Goal: Task Accomplishment & Management: Complete application form

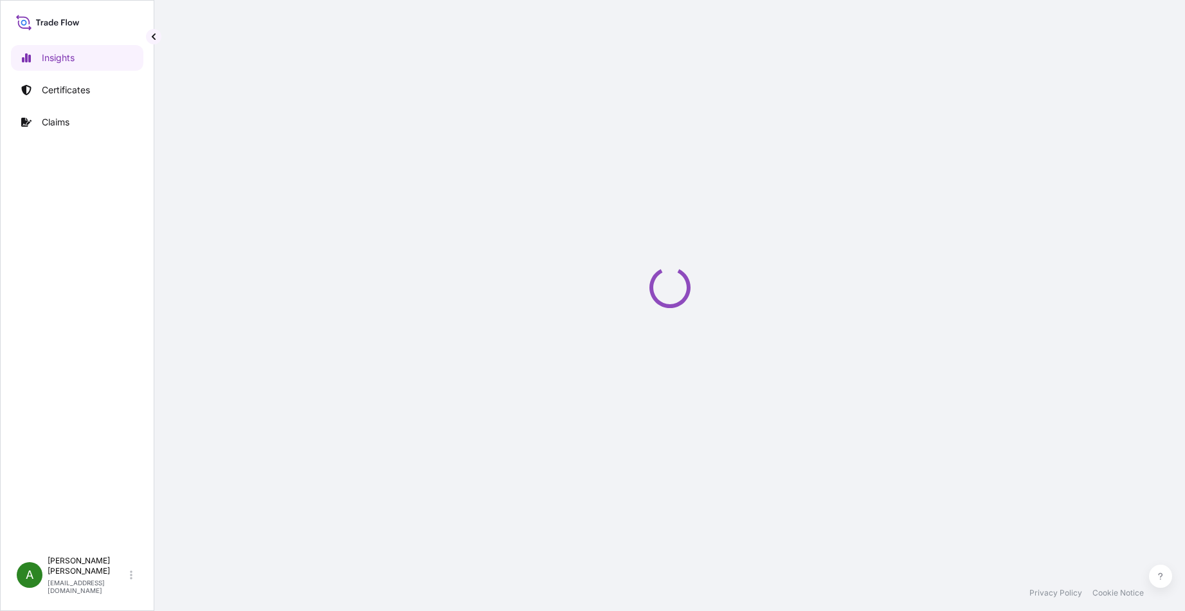
select select "2025"
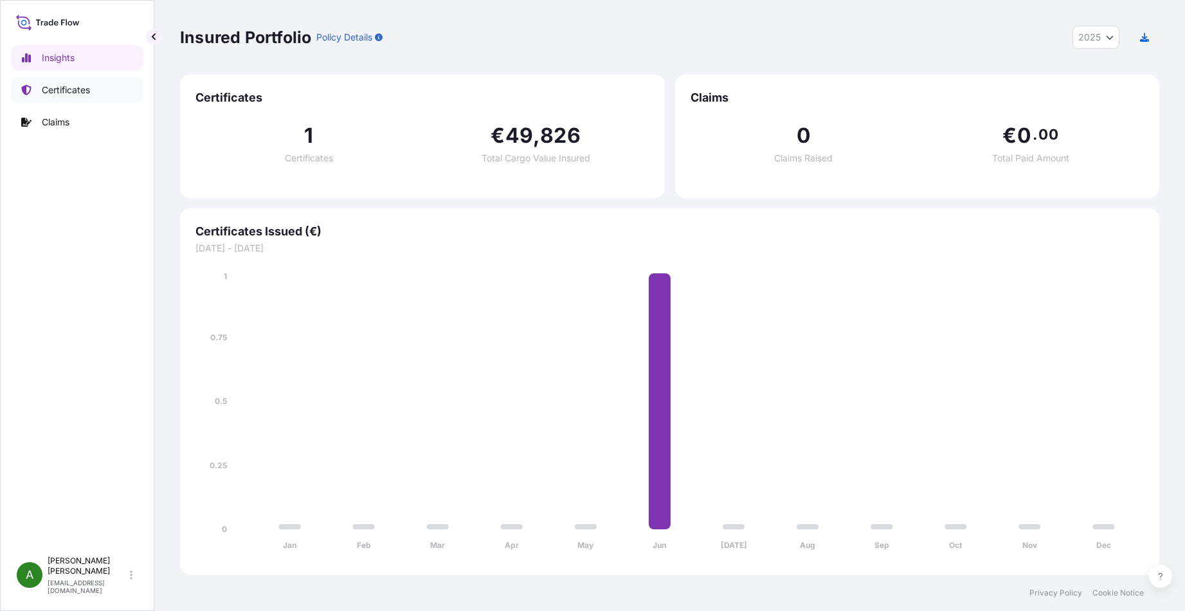
click at [105, 89] on link "Certificates" at bounding box center [77, 90] width 132 height 26
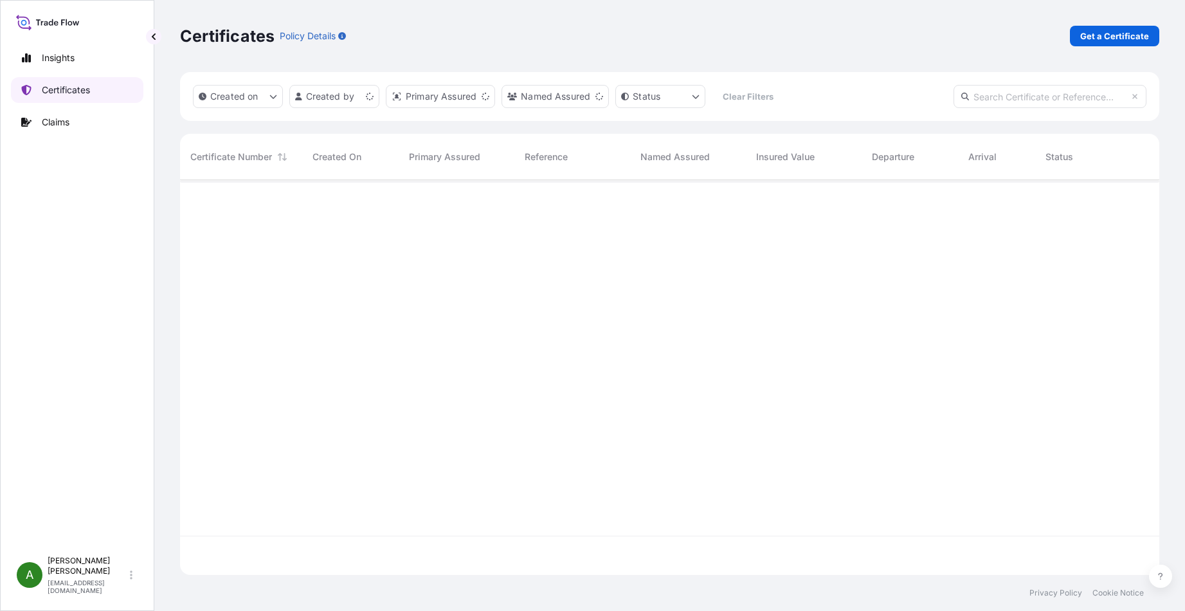
scroll to position [392, 969]
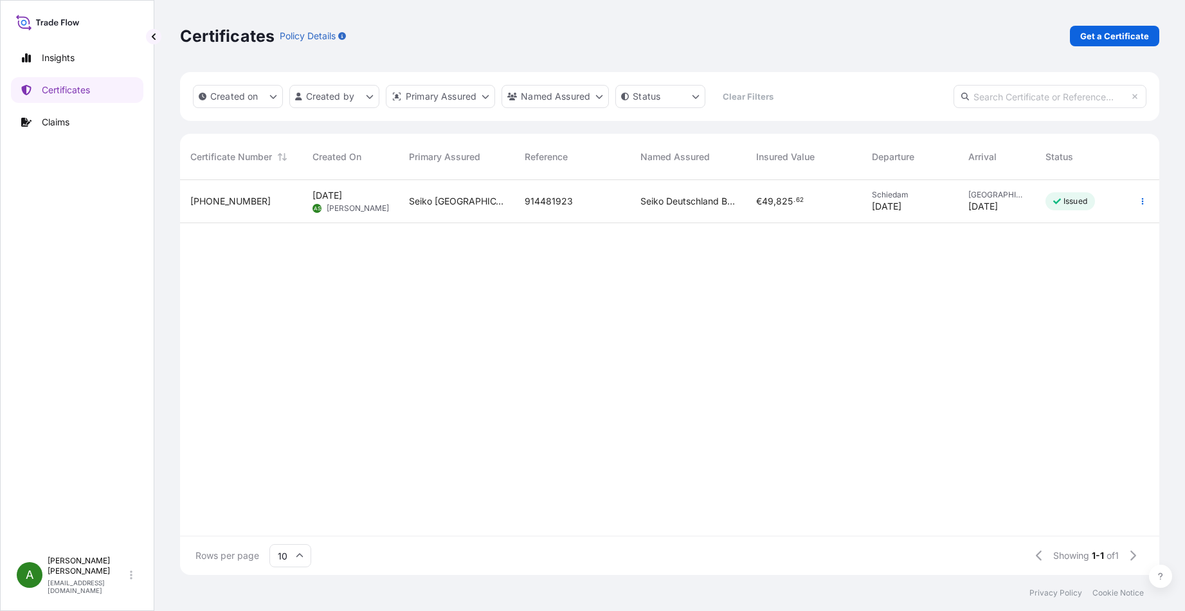
click at [219, 204] on span "[PHONE_NUMBER]" at bounding box center [230, 201] width 80 height 13
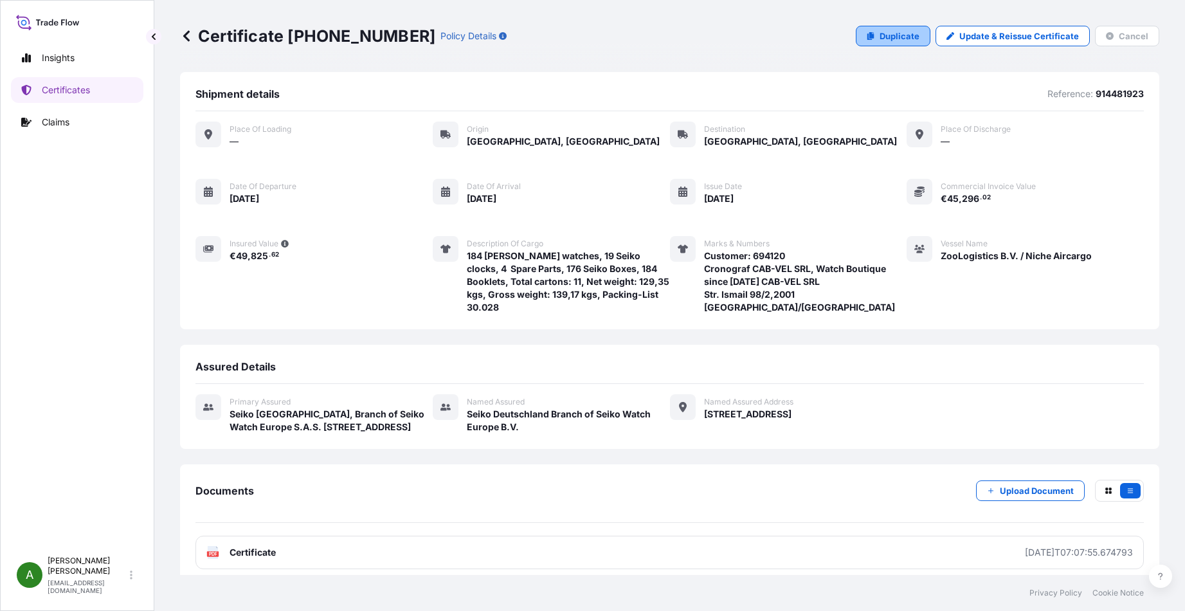
click at [886, 33] on p "Duplicate" at bounding box center [899, 36] width 40 height 13
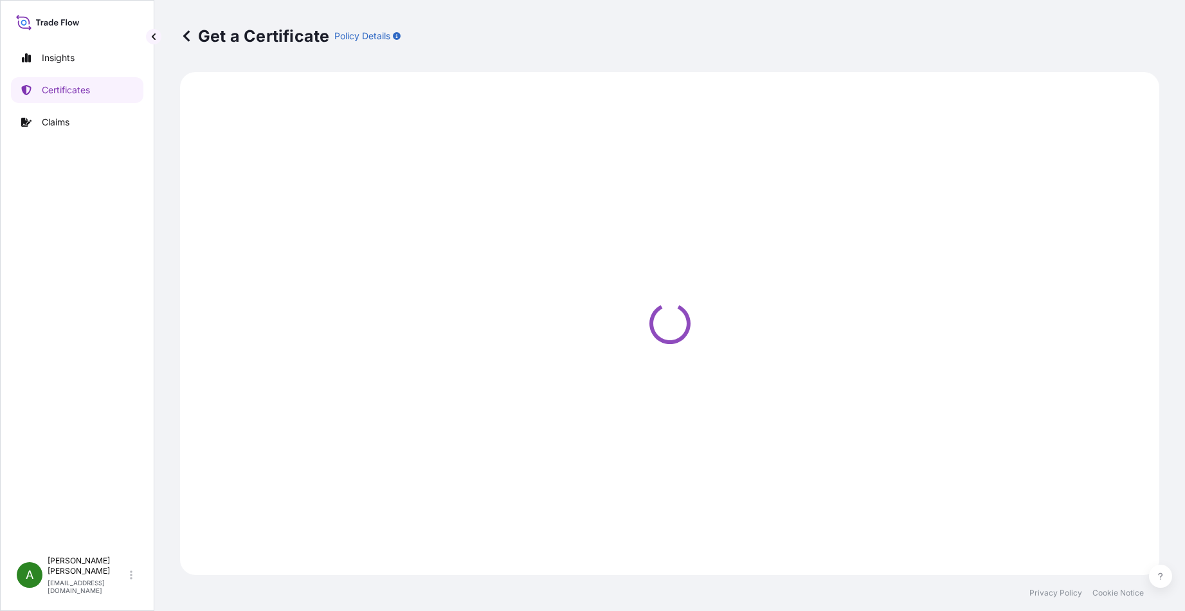
select select "Road"
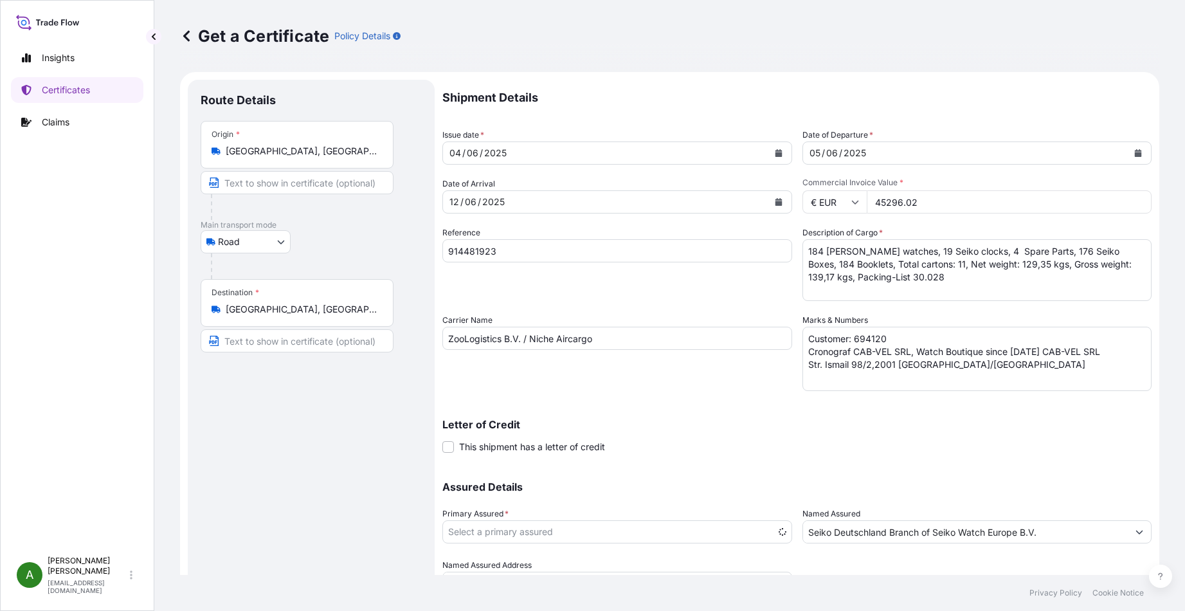
select select "31955"
click at [508, 150] on div "04 / 06 / 2025" at bounding box center [605, 152] width 325 height 23
click at [438, 154] on form "Route Details Place of loading Road / Inland Road / Inland Origin * Schiedam, N…" at bounding box center [669, 355] width 979 height 566
click at [775, 152] on icon "Calendar" at bounding box center [779, 153] width 8 height 8
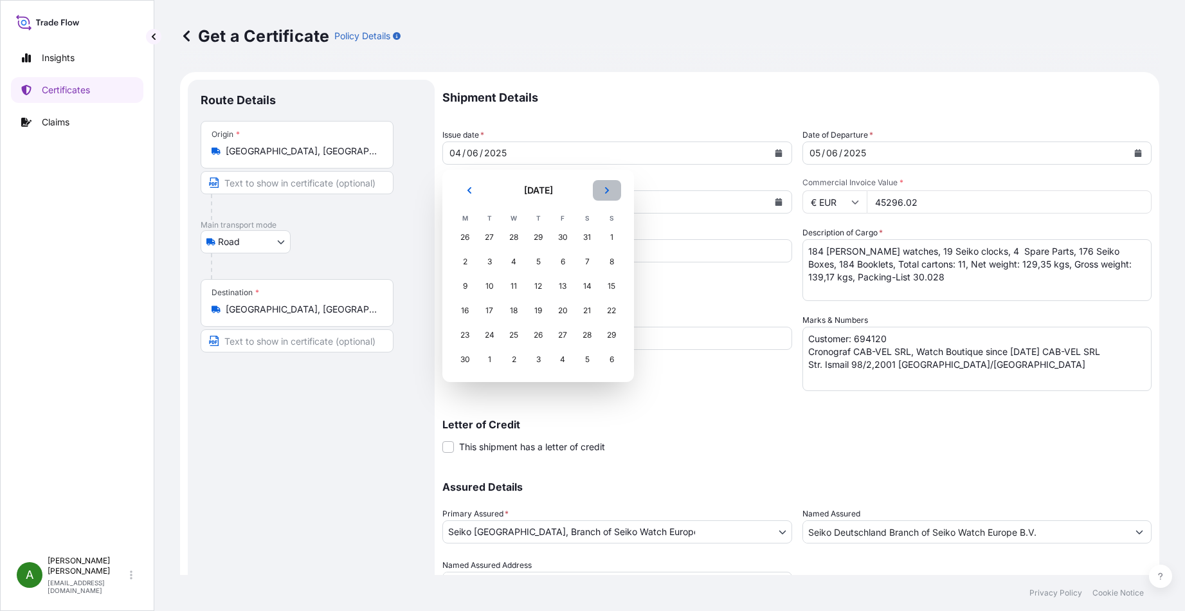
click at [606, 190] on icon "Next" at bounding box center [607, 190] width 8 height 8
click at [560, 259] on div "12" at bounding box center [562, 261] width 23 height 23
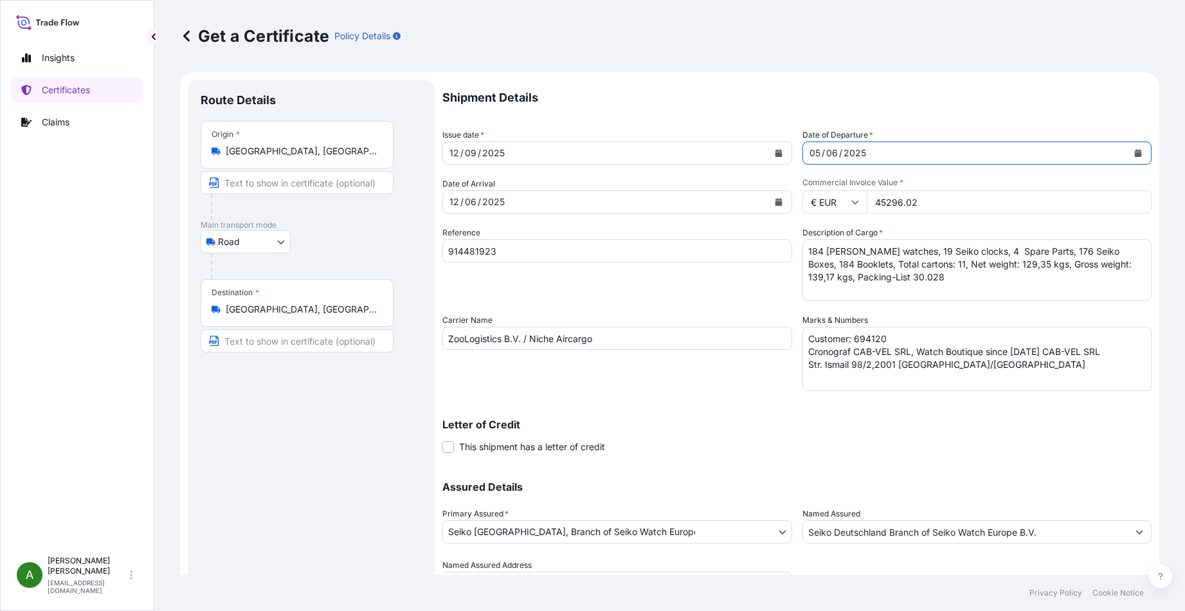
click at [1135, 154] on icon "Calendar" at bounding box center [1138, 153] width 7 height 8
click at [867, 156] on div "[DATE]" at bounding box center [965, 152] width 325 height 23
click at [1134, 152] on icon "Calendar" at bounding box center [1138, 153] width 8 height 8
click at [775, 201] on icon "Calendar" at bounding box center [779, 202] width 8 height 8
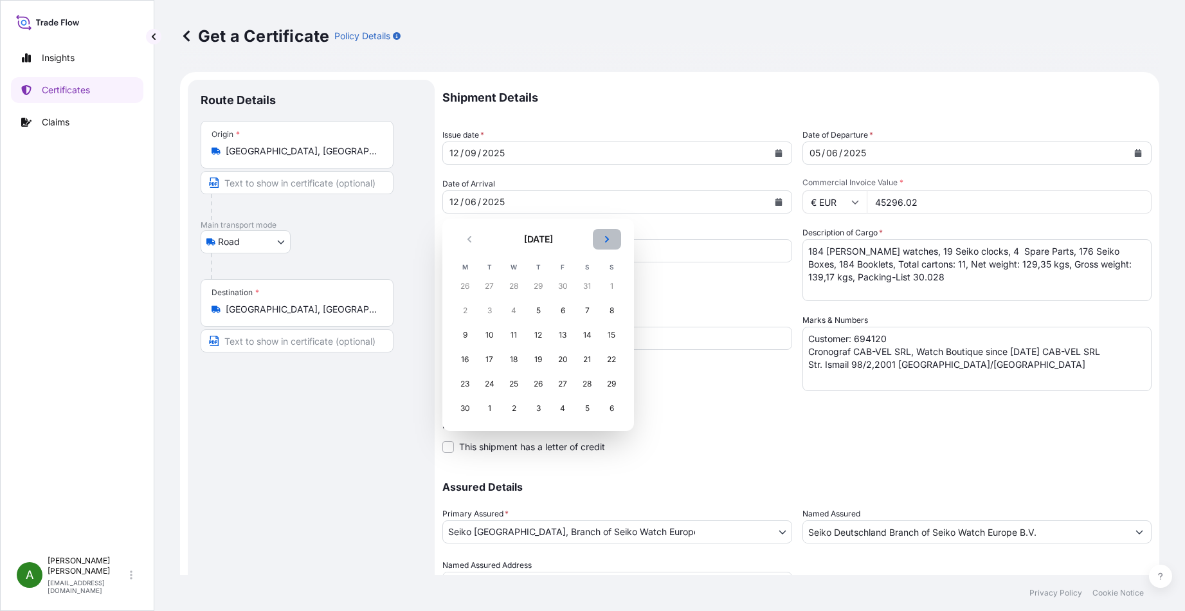
click at [608, 243] on button "Next" at bounding box center [607, 239] width 28 height 21
click at [515, 336] on div "17" at bounding box center [513, 334] width 23 height 23
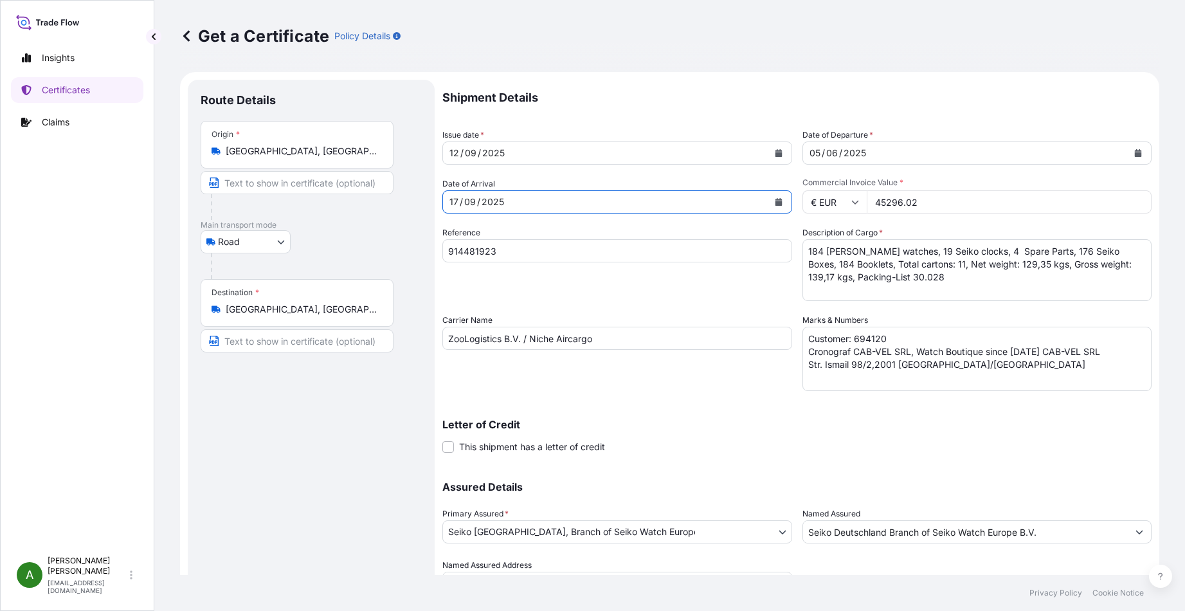
click at [777, 202] on button "Calendar" at bounding box center [778, 202] width 21 height 21
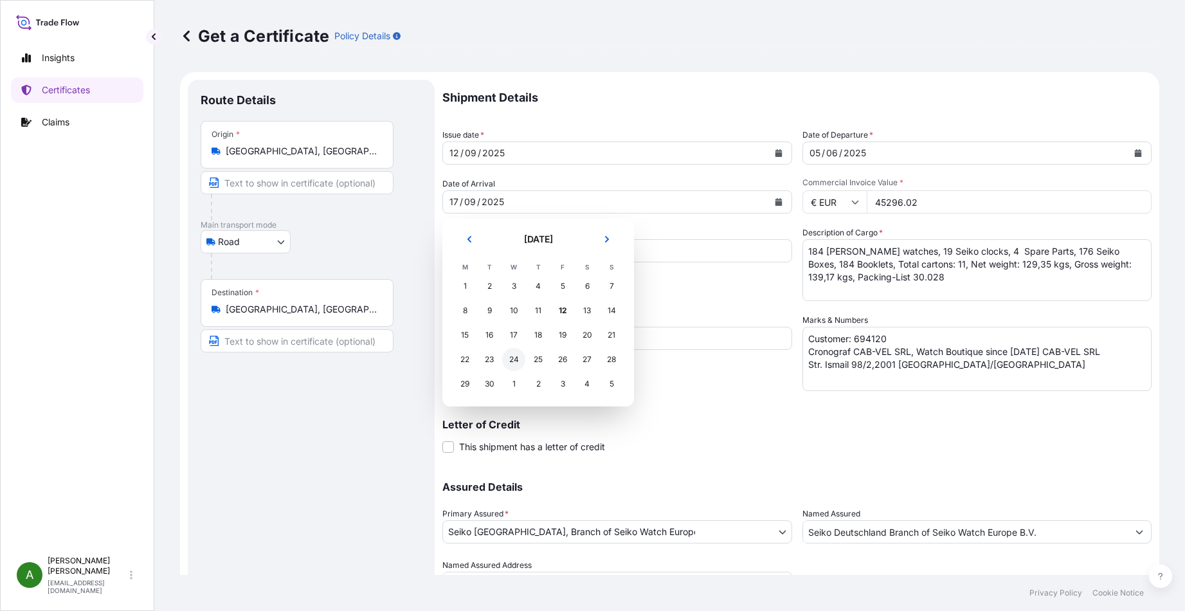
click at [510, 358] on div "24" at bounding box center [513, 359] width 23 height 23
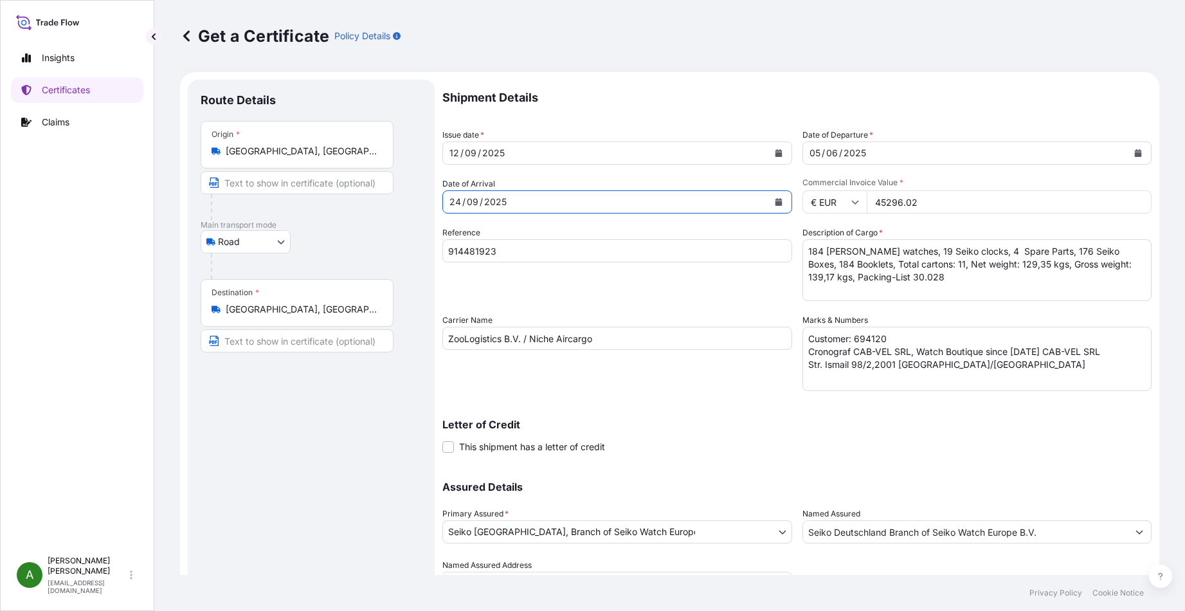
click at [1111, 150] on div "[DATE]" at bounding box center [965, 152] width 325 height 23
click at [1135, 155] on icon "Calendar" at bounding box center [1138, 153] width 7 height 8
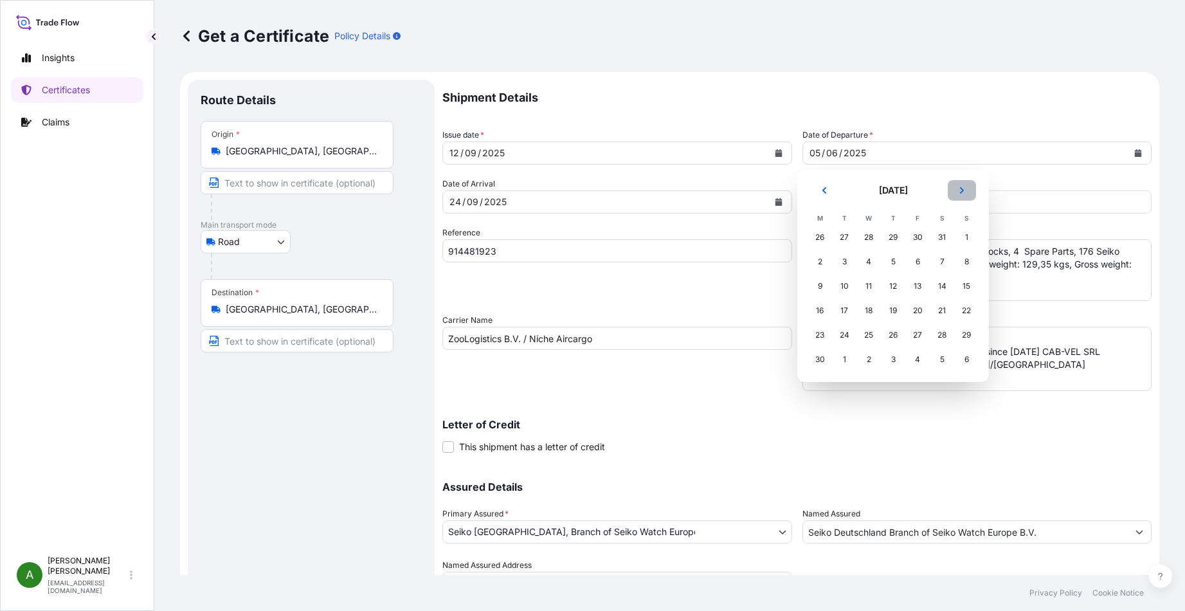
click at [964, 195] on button "Next" at bounding box center [961, 190] width 28 height 21
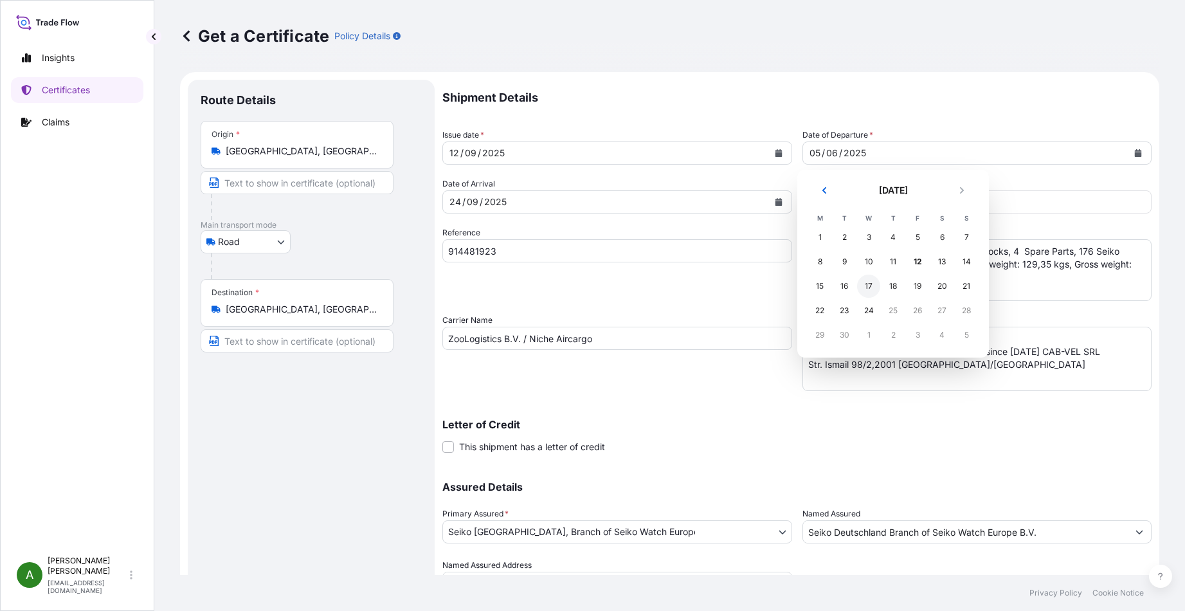
click at [867, 285] on div "17" at bounding box center [868, 285] width 23 height 23
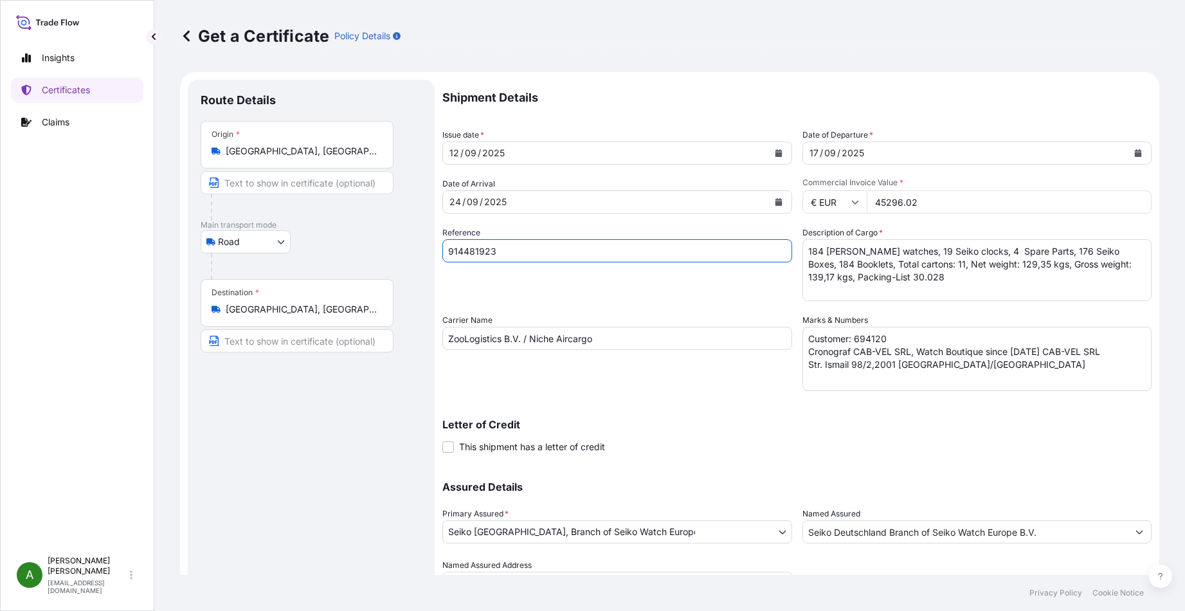
drag, startPoint x: 512, startPoint y: 251, endPoint x: 72, endPoint y: 211, distance: 441.5
click at [183, 253] on form "Route Details Place of loading Road / Inland Road / Inland Origin * Schiedam, N…" at bounding box center [669, 355] width 979 height 566
type input "914493369"
drag, startPoint x: 816, startPoint y: 248, endPoint x: 789, endPoint y: 249, distance: 27.0
click at [789, 249] on div "Shipment Details Issue date * 12 / 09 / 2025 Date of Departure * 17 / 09 / 2025…" at bounding box center [796, 337] width 709 height 515
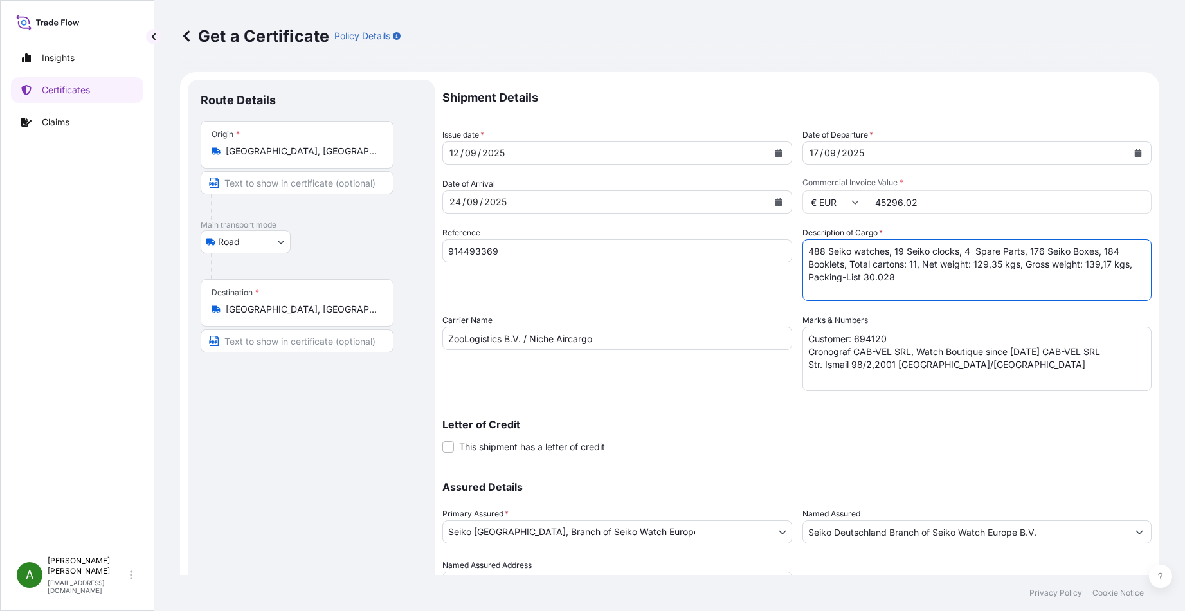
drag, startPoint x: 957, startPoint y: 253, endPoint x: 848, endPoint y: 258, distance: 109.4
click at [888, 253] on textarea "184 [PERSON_NAME] watches, 19 Seiko clocks, 4 Spare Parts, 176 Seiko Boxes, 184…" at bounding box center [977, 270] width 350 height 62
click at [894, 249] on textarea "184 [PERSON_NAME] watches, 19 Seiko clocks, 4 Spare Parts, 176 Seiko Boxes, 184…" at bounding box center [977, 270] width 350 height 62
click at [955, 251] on textarea "184 [PERSON_NAME] watches, 19 Seiko clocks, 4 Spare Parts, 176 Seiko Boxes, 184…" at bounding box center [977, 270] width 350 height 62
click at [1037, 249] on textarea "184 [PERSON_NAME] watches, 19 Seiko clocks, 4 Spare Parts, 176 Seiko Boxes, 184…" at bounding box center [977, 270] width 350 height 62
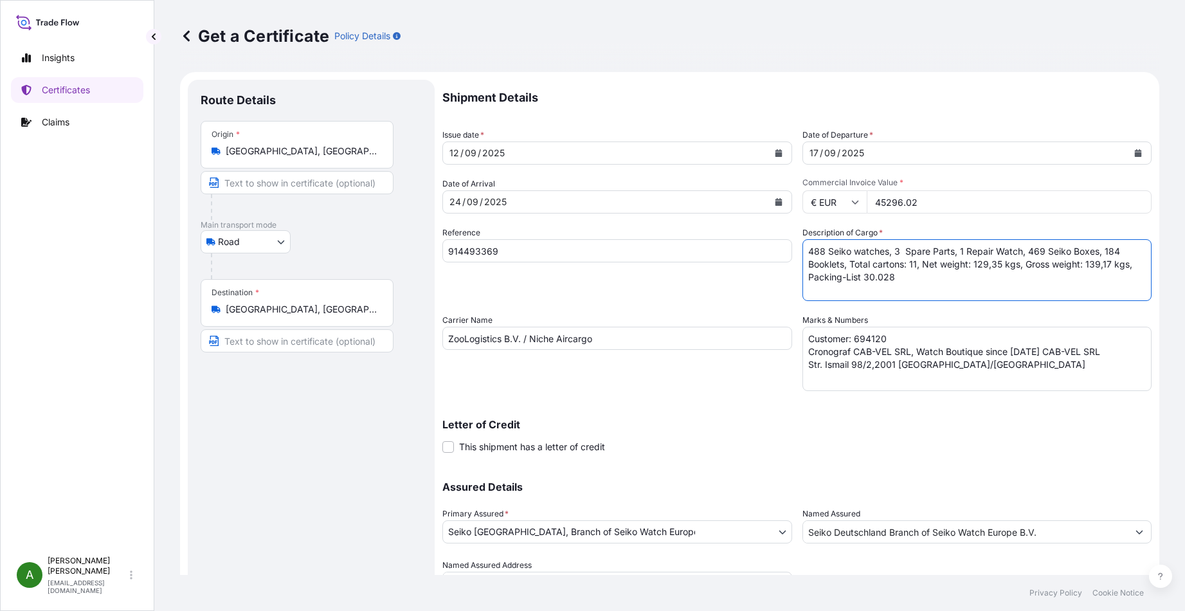
click at [1113, 250] on textarea "184 [PERSON_NAME] watches, 19 Seiko clocks, 4 Spare Parts, 176 Seiko Boxes, 184…" at bounding box center [977, 270] width 350 height 62
click at [911, 262] on textarea "184 [PERSON_NAME] watches, 19 Seiko clocks, 4 Spare Parts, 176 Seiko Boxes, 184…" at bounding box center [977, 270] width 350 height 62
drag, startPoint x: 1001, startPoint y: 264, endPoint x: 974, endPoint y: 266, distance: 27.1
click at [974, 266] on textarea "184 [PERSON_NAME] watches, 19 Seiko clocks, 4 Spare Parts, 176 Seiko Boxes, 184…" at bounding box center [977, 270] width 350 height 62
drag, startPoint x: 1108, startPoint y: 262, endPoint x: 1086, endPoint y: 265, distance: 22.0
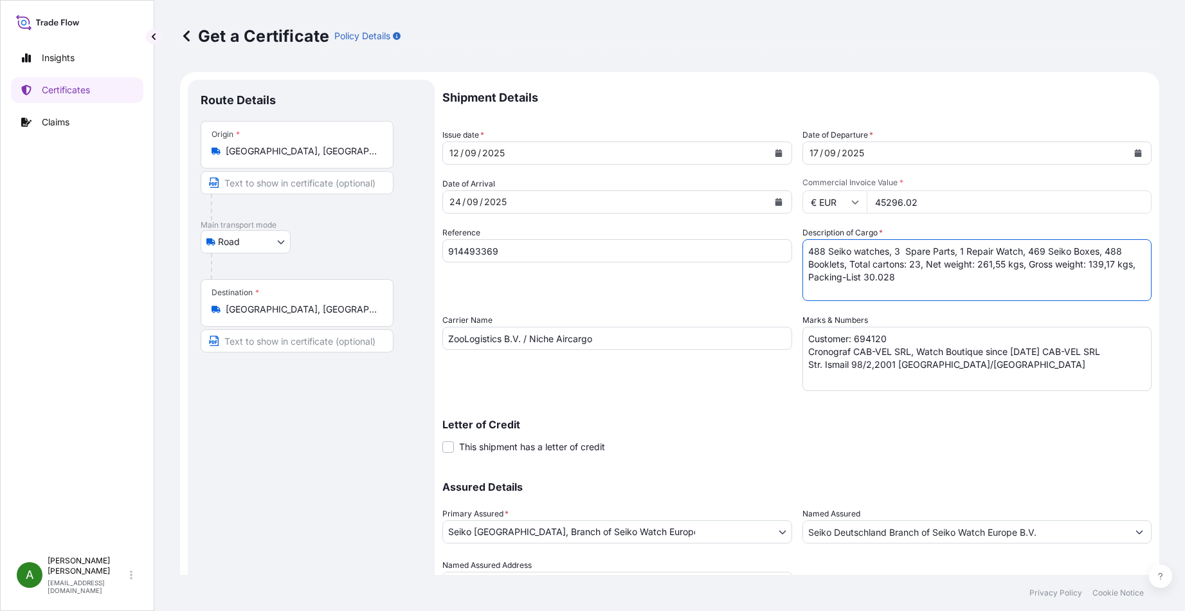
click at [1086, 265] on textarea "184 [PERSON_NAME] watches, 19 Seiko clocks, 4 Spare Parts, 176 Seiko Boxes, 184…" at bounding box center [977, 270] width 350 height 62
click at [894, 278] on textarea "184 [PERSON_NAME] watches, 19 Seiko clocks, 4 Spare Parts, 176 Seiko Boxes, 184…" at bounding box center [977, 270] width 350 height 62
type textarea "488 Seiko watches, 3 Spare Parts, 1 Repair Watch, 469 Seiko Boxes, 488 Booklets…"
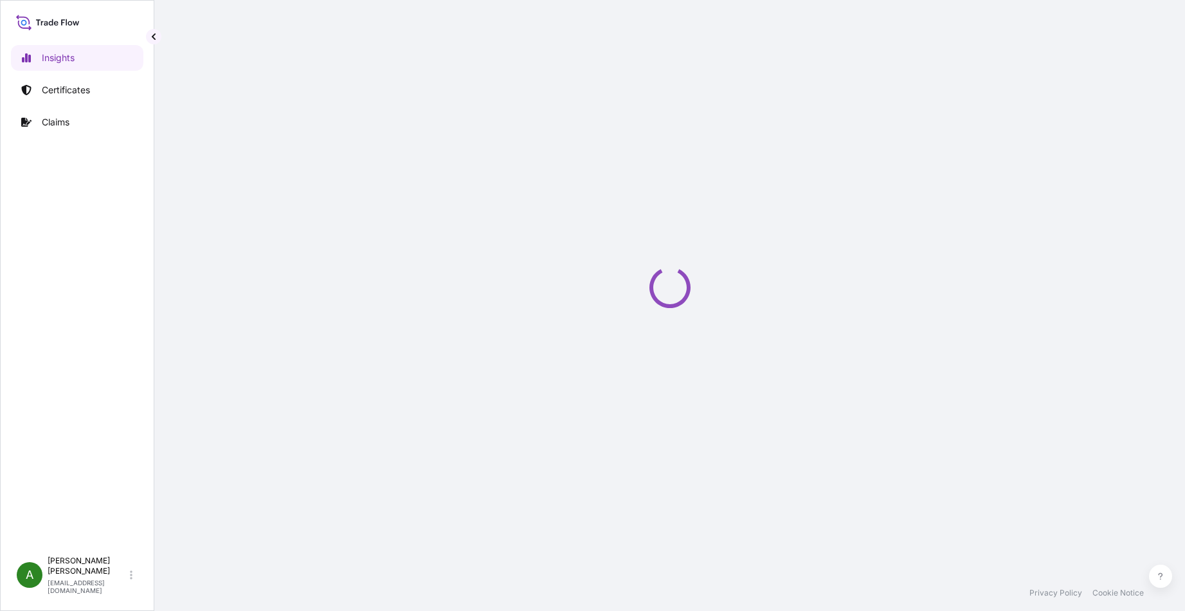
select select "2025"
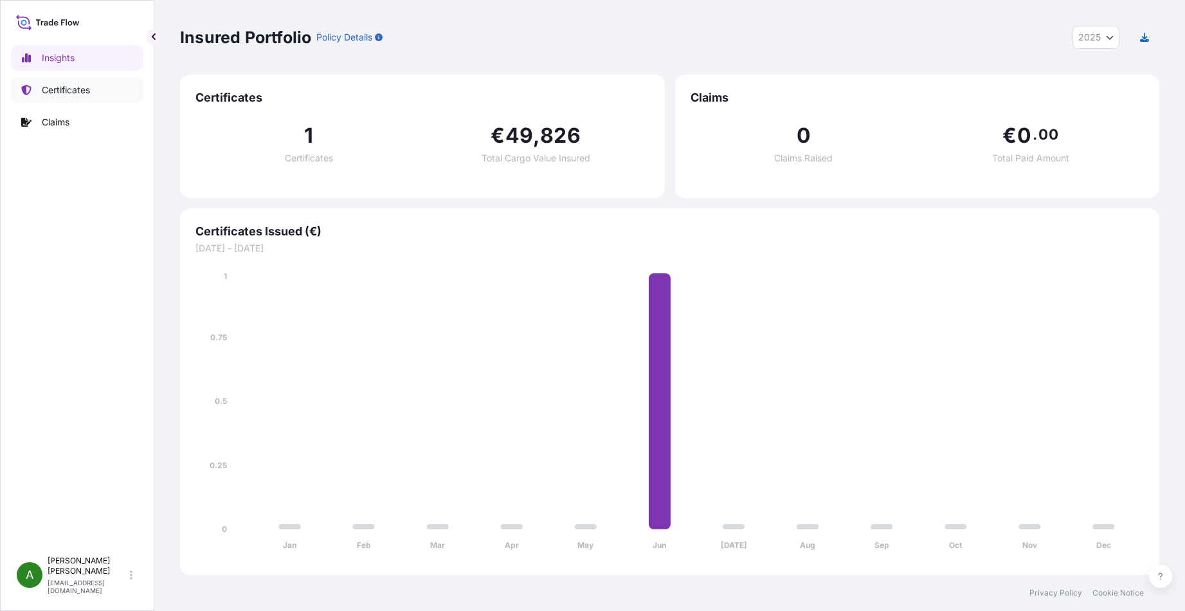
click at [47, 91] on p "Certificates" at bounding box center [66, 90] width 48 height 13
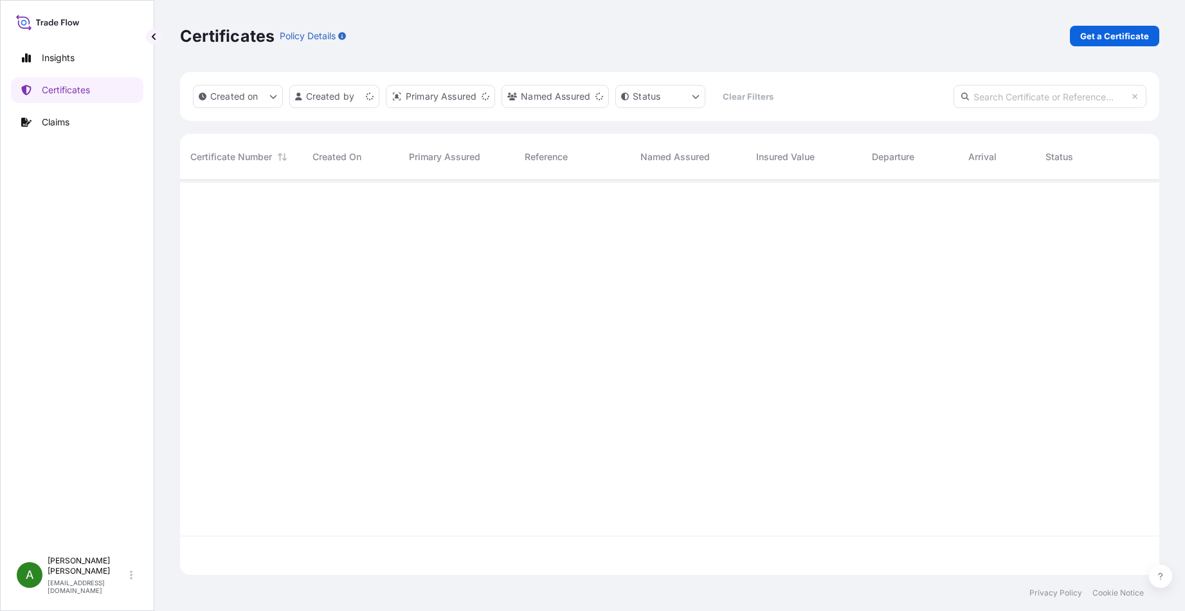
scroll to position [392, 969]
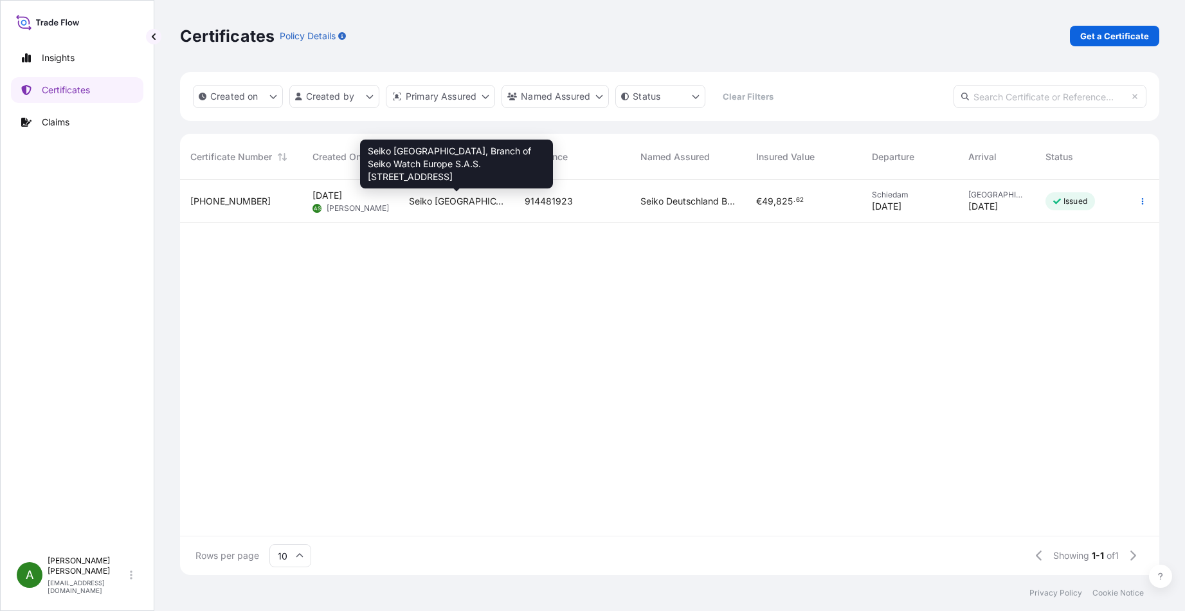
click at [419, 205] on span "Seiko [GEOGRAPHIC_DATA], Branch of Seiko Watch Europe S.A.S. [STREET_ADDRESS]" at bounding box center [456, 201] width 95 height 13
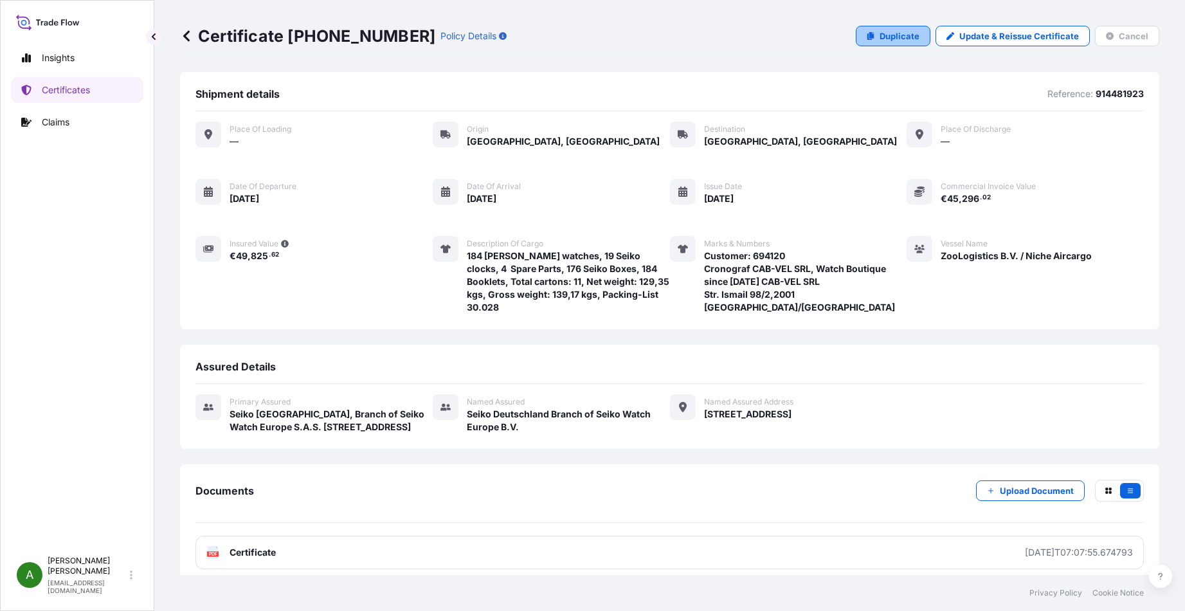
click at [886, 36] on p "Duplicate" at bounding box center [899, 36] width 40 height 13
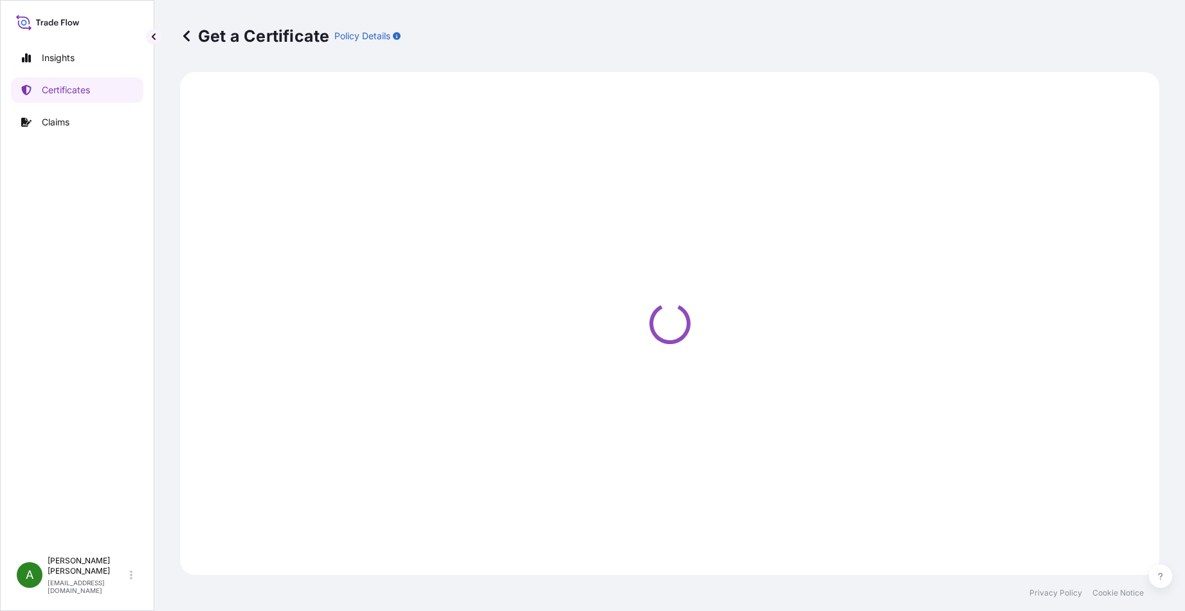
select select "Road"
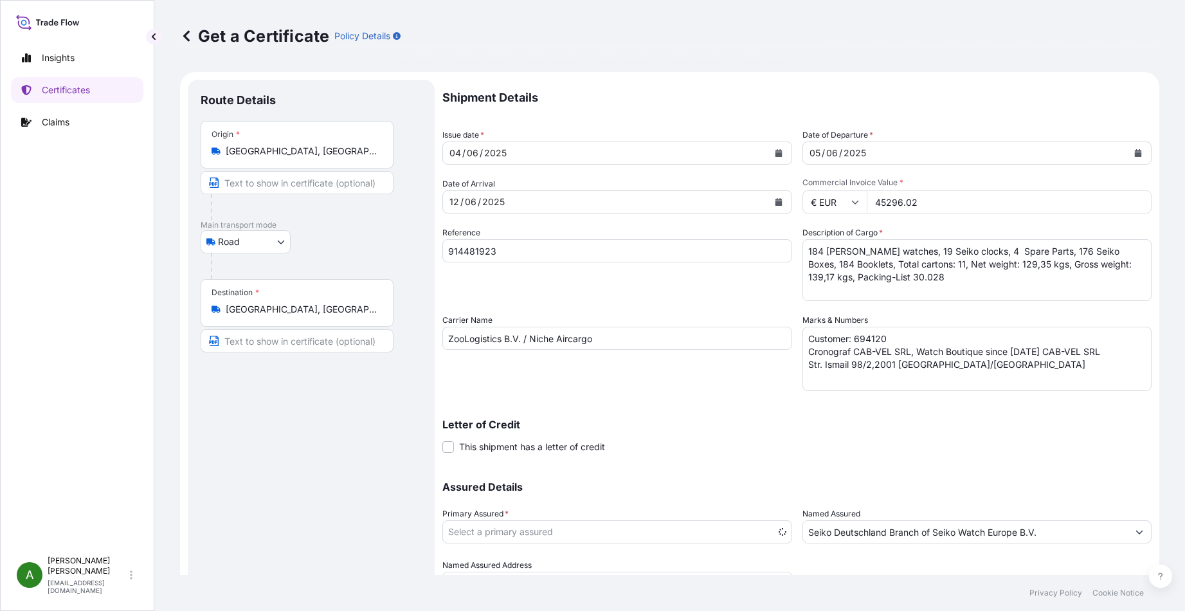
select select "31955"
click at [775, 152] on icon "Calendar" at bounding box center [778, 153] width 7 height 8
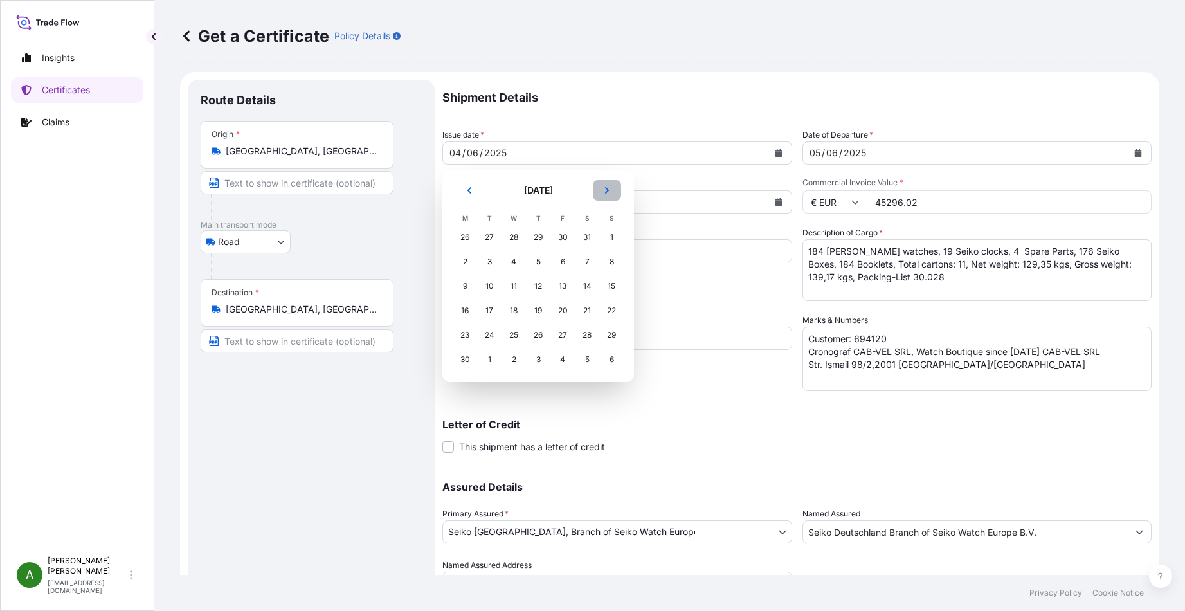
click at [607, 193] on icon "Next" at bounding box center [607, 190] width 8 height 8
click at [561, 260] on div "12" at bounding box center [562, 261] width 23 height 23
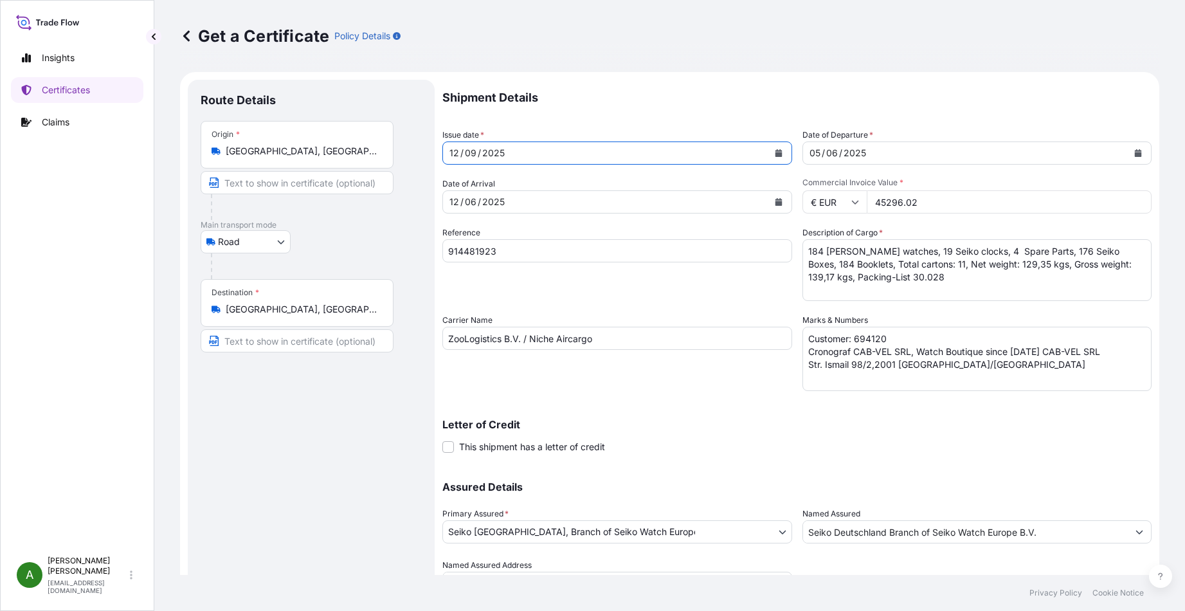
click at [775, 201] on icon "Calendar" at bounding box center [778, 202] width 7 height 8
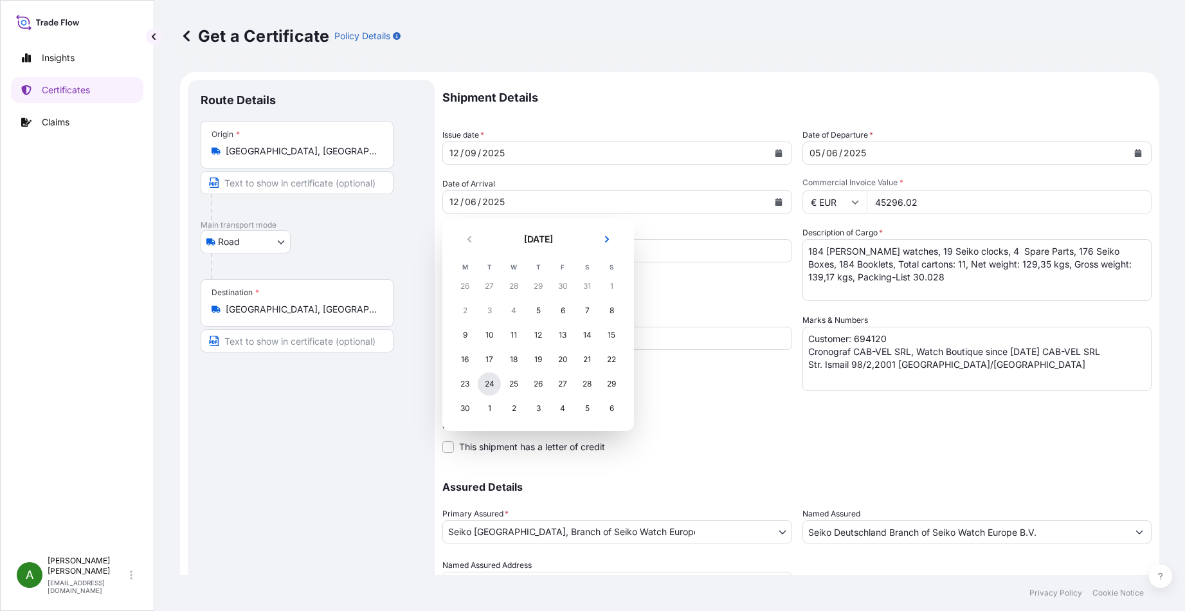
click at [491, 381] on div "24" at bounding box center [489, 383] width 23 height 23
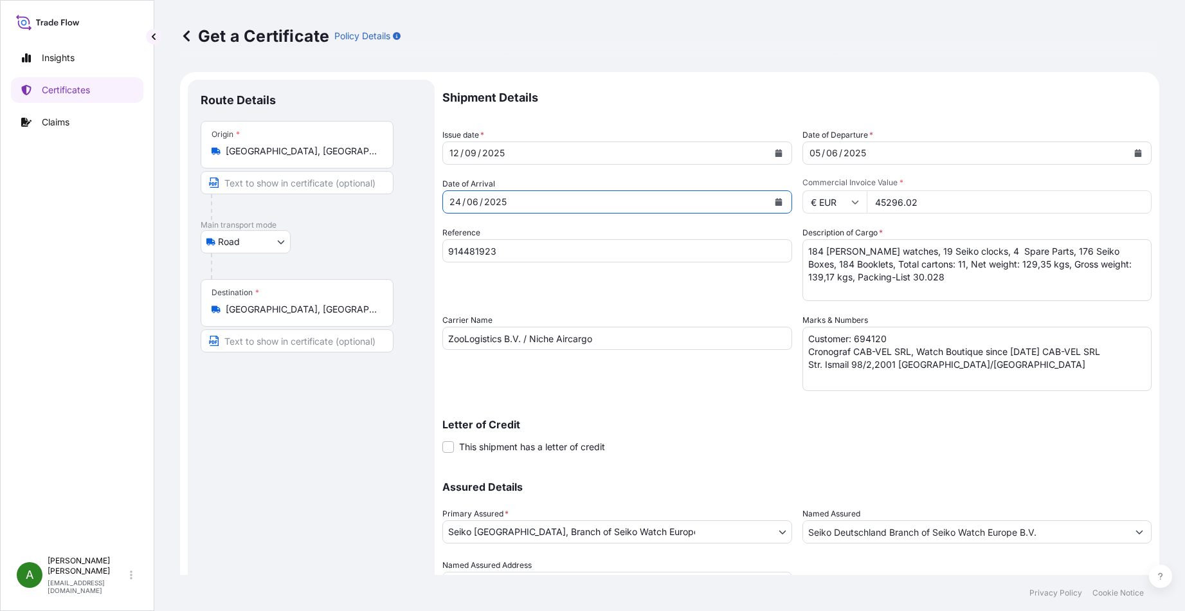
click at [775, 200] on icon "Calendar" at bounding box center [778, 202] width 7 height 8
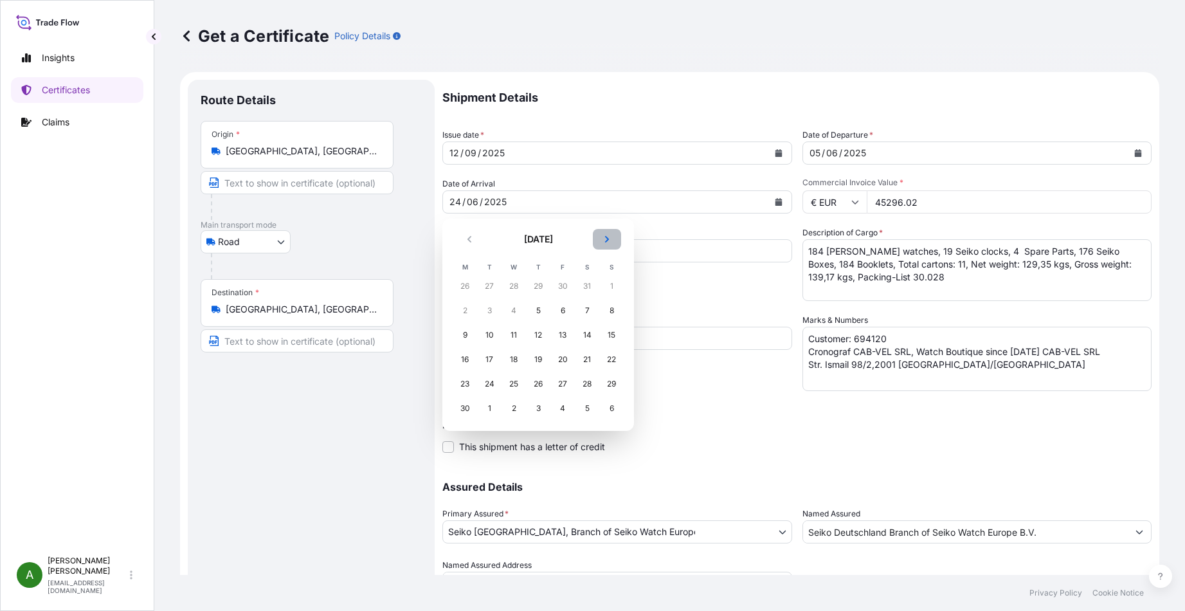
click at [606, 246] on button "Next" at bounding box center [607, 239] width 28 height 21
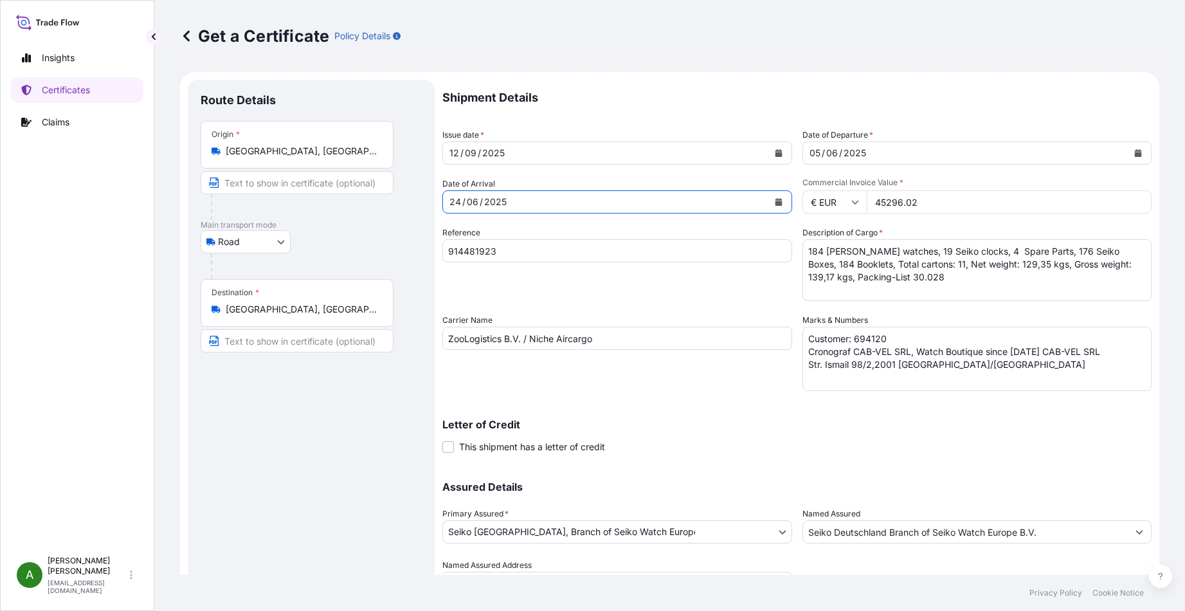
click at [775, 201] on icon "Calendar" at bounding box center [779, 202] width 8 height 8
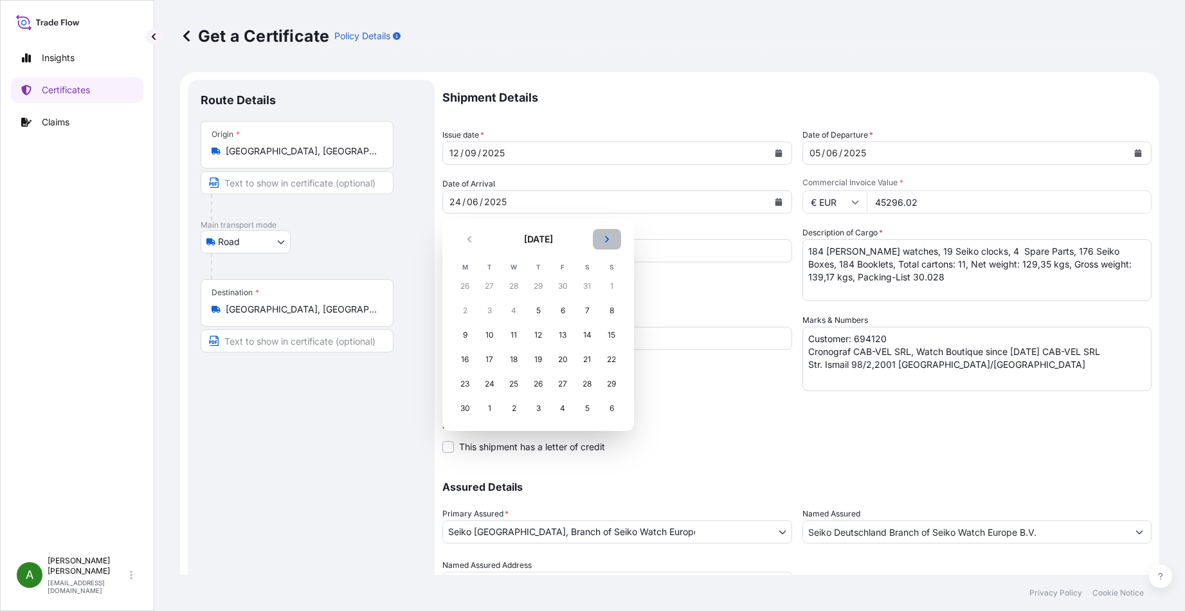
click at [606, 238] on icon "Next" at bounding box center [607, 239] width 4 height 6
click at [510, 355] on div "24" at bounding box center [513, 359] width 23 height 23
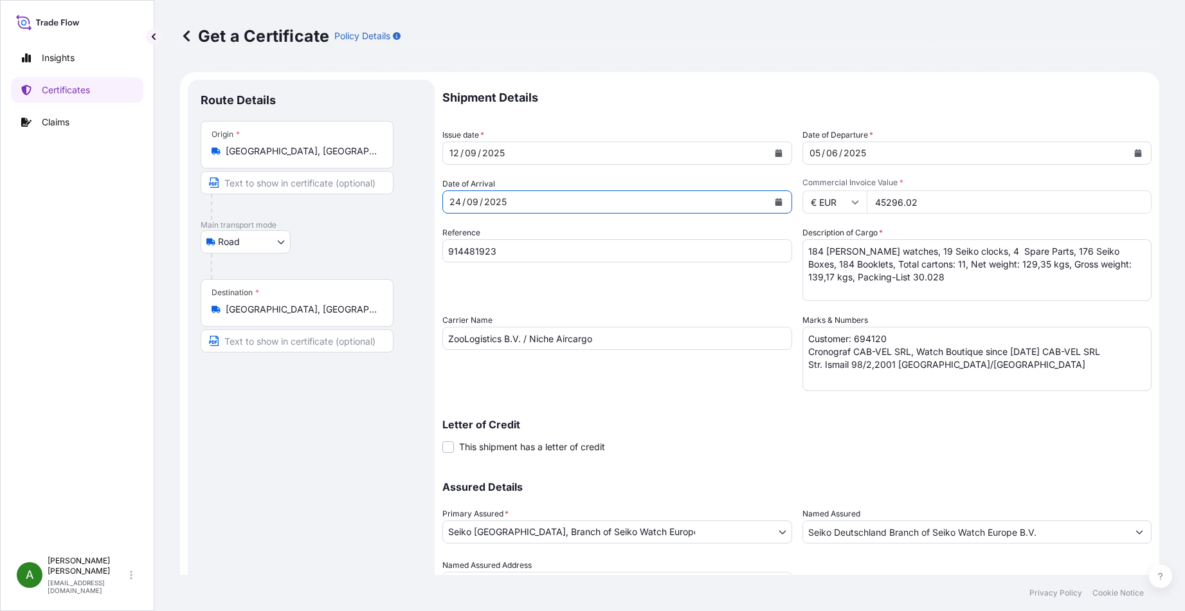
click at [1070, 156] on div "[DATE]" at bounding box center [965, 152] width 325 height 23
click at [1127, 148] on button "Calendar" at bounding box center [1137, 153] width 21 height 21
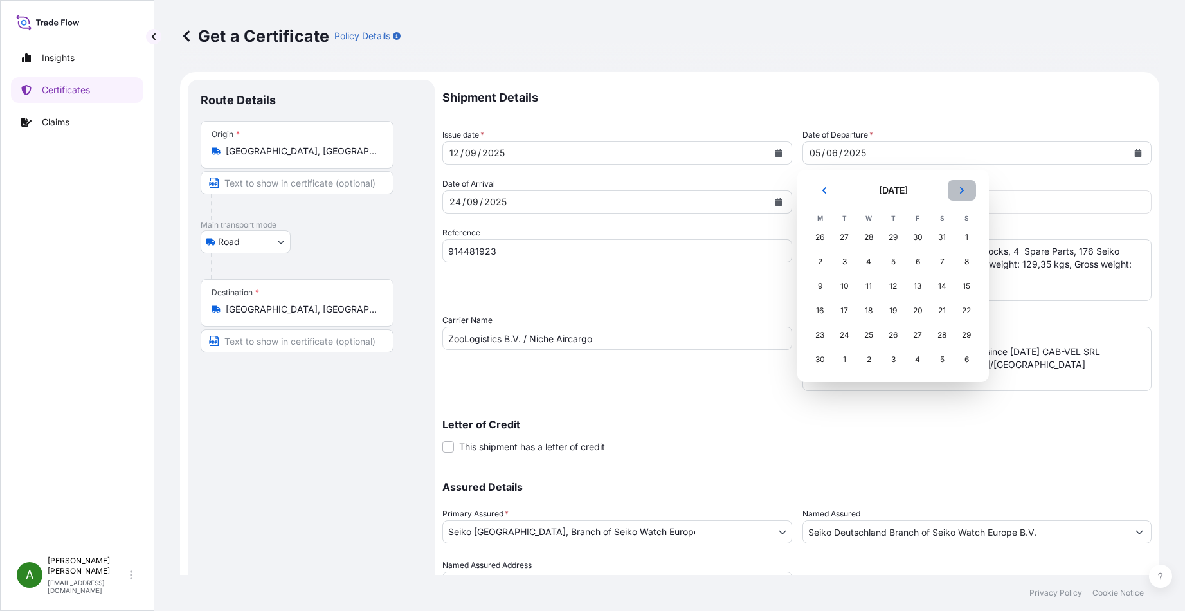
click at [964, 188] on icon "Next" at bounding box center [962, 190] width 8 height 8
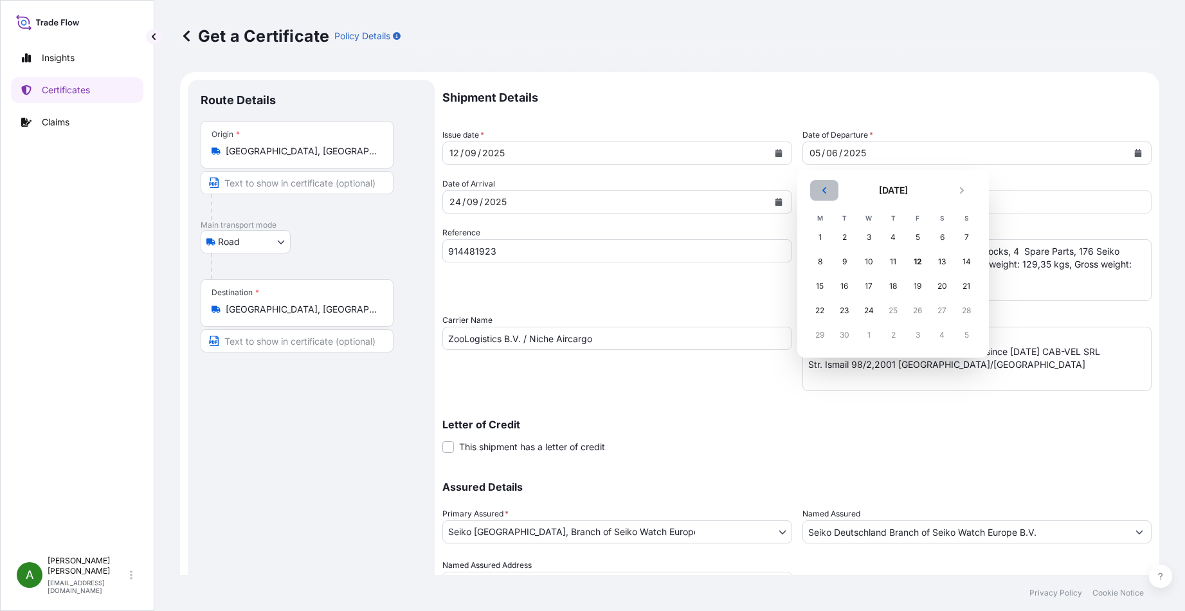
click at [831, 184] on button "Previous" at bounding box center [824, 190] width 28 height 21
click at [865, 285] on div "17" at bounding box center [868, 285] width 23 height 23
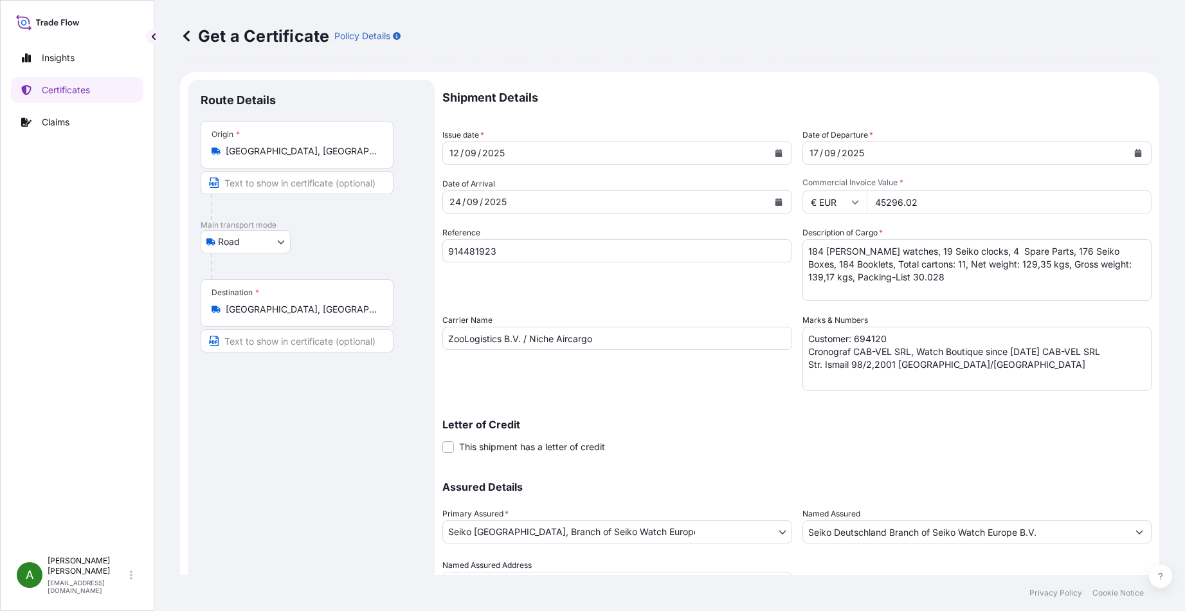
drag, startPoint x: 928, startPoint y: 200, endPoint x: 807, endPoint y: 200, distance: 120.8
click at [820, 199] on div "€ EUR 45296.02" at bounding box center [977, 201] width 350 height 23
click at [875, 202] on input "488385.46" at bounding box center [1009, 201] width 285 height 23
click at [916, 202] on input "88385.46" at bounding box center [1009, 201] width 285 height 23
type input "88739.06"
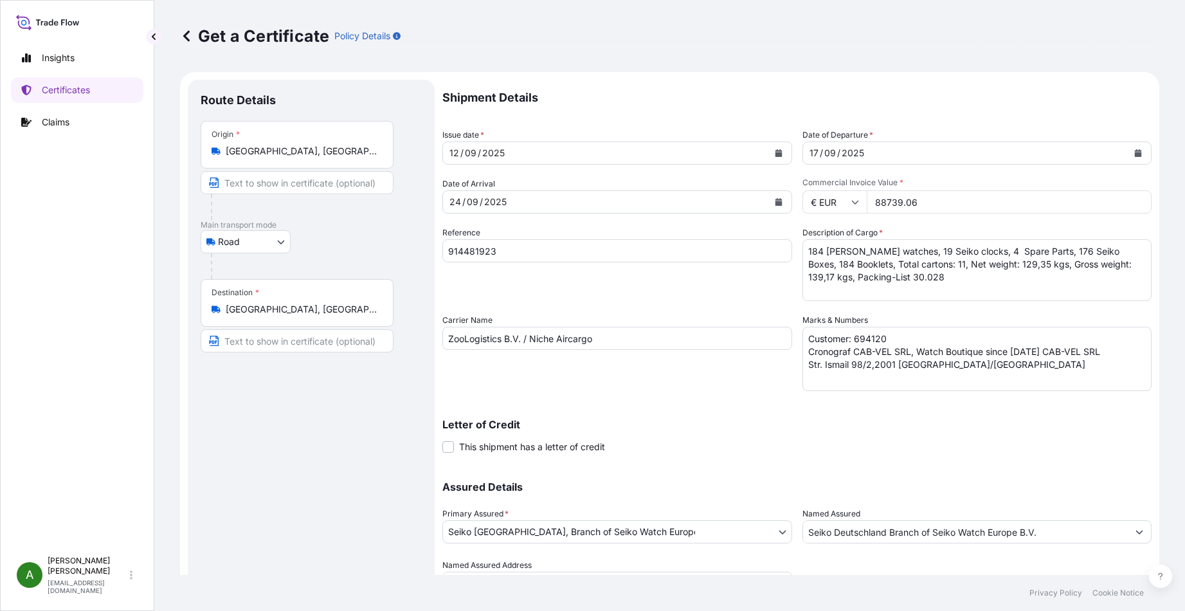
click at [511, 247] on input "914481923" at bounding box center [617, 250] width 350 height 23
type input "914493369"
click at [818, 248] on textarea "184 [PERSON_NAME] watches, 19 Seiko clocks, 4 Spare Parts, 176 Seiko Boxes, 184…" at bounding box center [977, 270] width 350 height 62
drag, startPoint x: 957, startPoint y: 253, endPoint x: 888, endPoint y: 251, distance: 69.4
click at [888, 251] on textarea "184 [PERSON_NAME] watches, 19 Seiko clocks, 4 Spare Parts, 176 Seiko Boxes, 184…" at bounding box center [977, 270] width 350 height 62
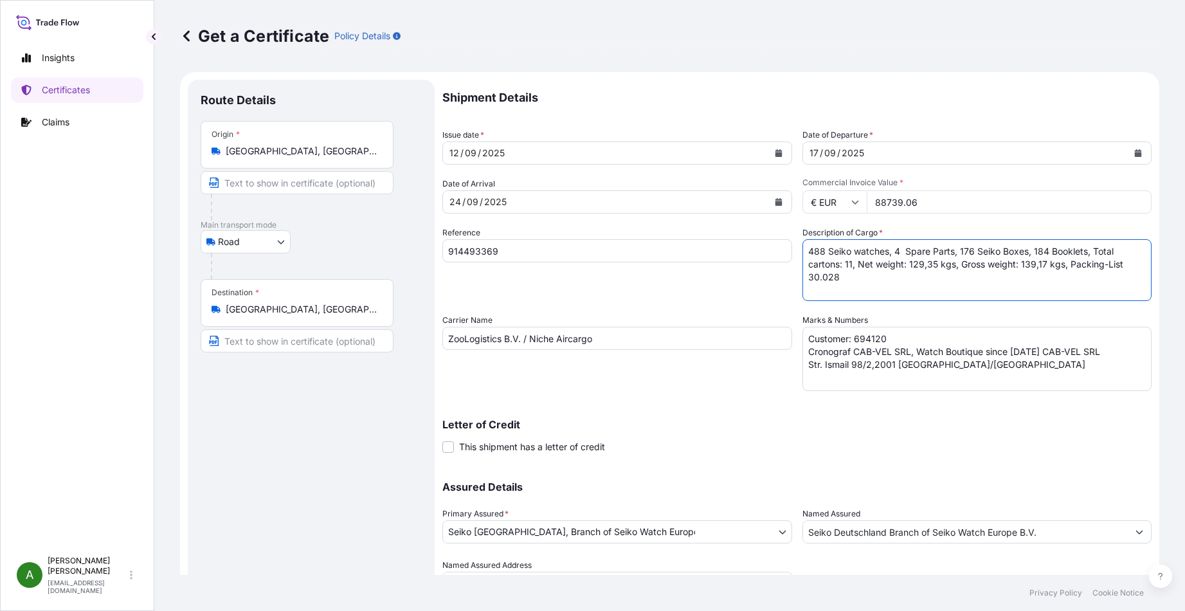
click at [893, 251] on textarea "184 [PERSON_NAME] watches, 19 Seiko clocks, 4 Spare Parts, 176 Seiko Boxes, 184…" at bounding box center [977, 270] width 350 height 62
drag, startPoint x: 954, startPoint y: 250, endPoint x: 948, endPoint y: 241, distance: 10.7
click at [953, 250] on textarea "184 [PERSON_NAME] watches, 19 Seiko clocks, 4 Spare Parts, 176 Seiko Boxes, 184…" at bounding box center [977, 270] width 350 height 62
click at [1113, 247] on textarea "184 [PERSON_NAME] watches, 19 Seiko clocks, 4 Spare Parts, 176 Seiko Boxes, 184…" at bounding box center [977, 270] width 350 height 62
click at [1036, 249] on textarea "184 [PERSON_NAME] watches, 19 Seiko clocks, 4 Spare Parts, 176 Seiko Boxes, 184…" at bounding box center [977, 270] width 350 height 62
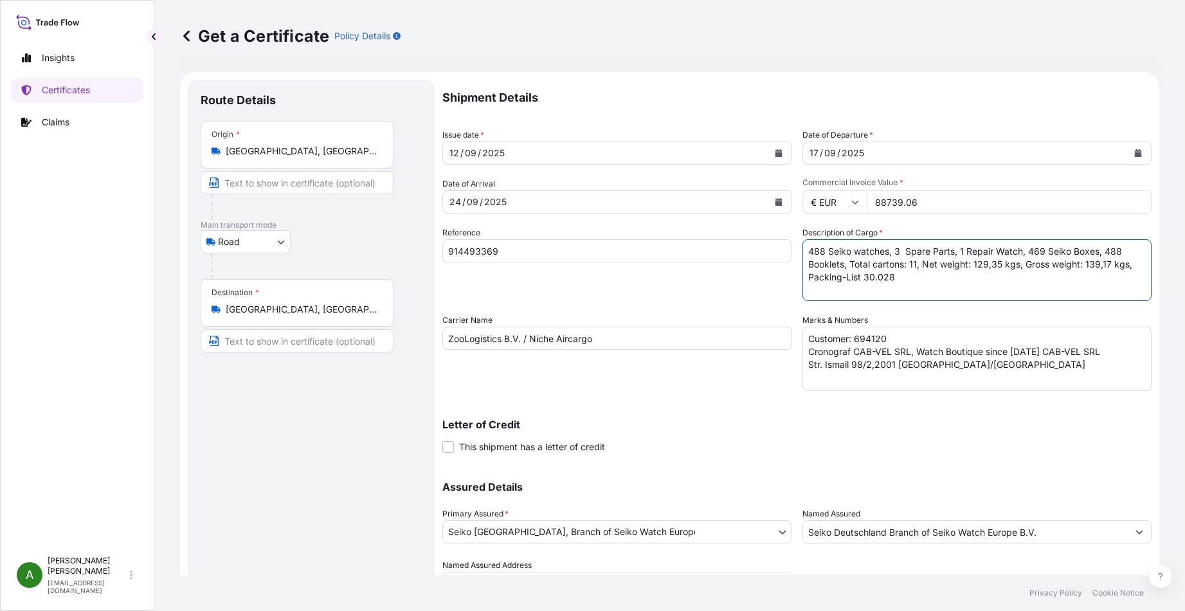
click at [913, 264] on textarea "184 [PERSON_NAME] watches, 19 Seiko clocks, 4 Spare Parts, 176 Seiko Boxes, 184…" at bounding box center [977, 270] width 350 height 62
drag, startPoint x: 1000, startPoint y: 263, endPoint x: 978, endPoint y: 265, distance: 21.9
click at [978, 265] on textarea "184 [PERSON_NAME] watches, 19 Seiko clocks, 4 Spare Parts, 176 Seiko Boxes, 184…" at bounding box center [977, 270] width 350 height 62
paste textarea "261,55"
drag, startPoint x: 1108, startPoint y: 262, endPoint x: 1084, endPoint y: 263, distance: 23.8
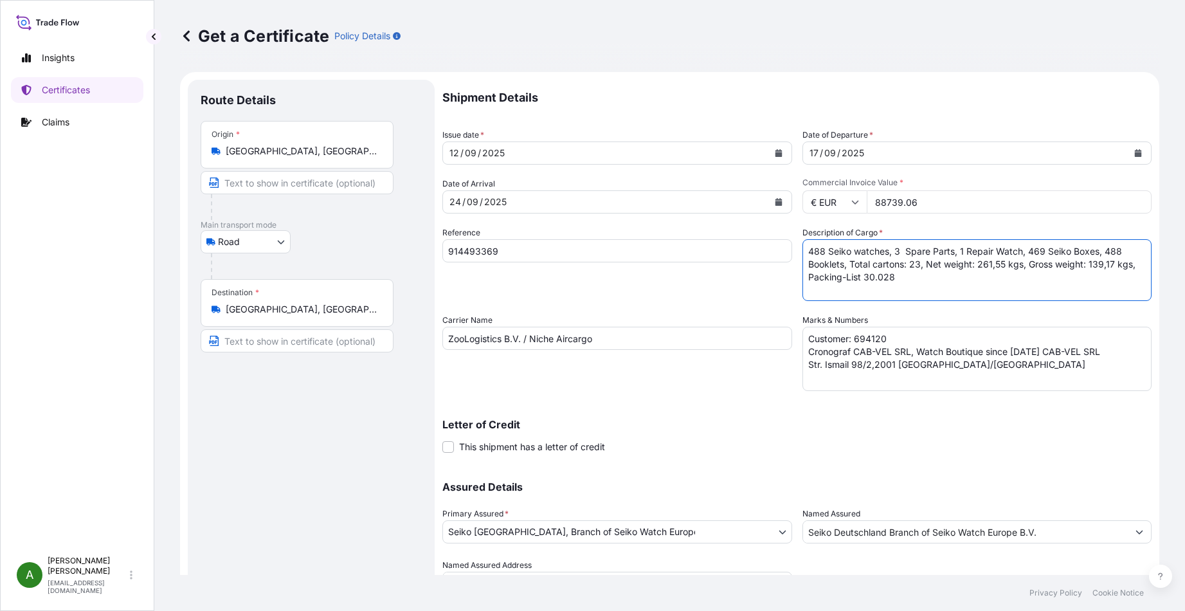
click at [1084, 263] on textarea "184 [PERSON_NAME] watches, 19 Seiko clocks, 4 Spare Parts, 176 Seiko Boxes, 184…" at bounding box center [977, 270] width 350 height 62
paste textarea "284,04"
click at [887, 276] on textarea "184 [PERSON_NAME] watches, 19 Seiko clocks, 4 Spare Parts, 176 Seiko Boxes, 184…" at bounding box center [977, 270] width 350 height 62
type textarea "488 Seiko watches, 3 Spare Parts, 1 Repair Watch, 469 Seiko Boxes, 488 Booklets…"
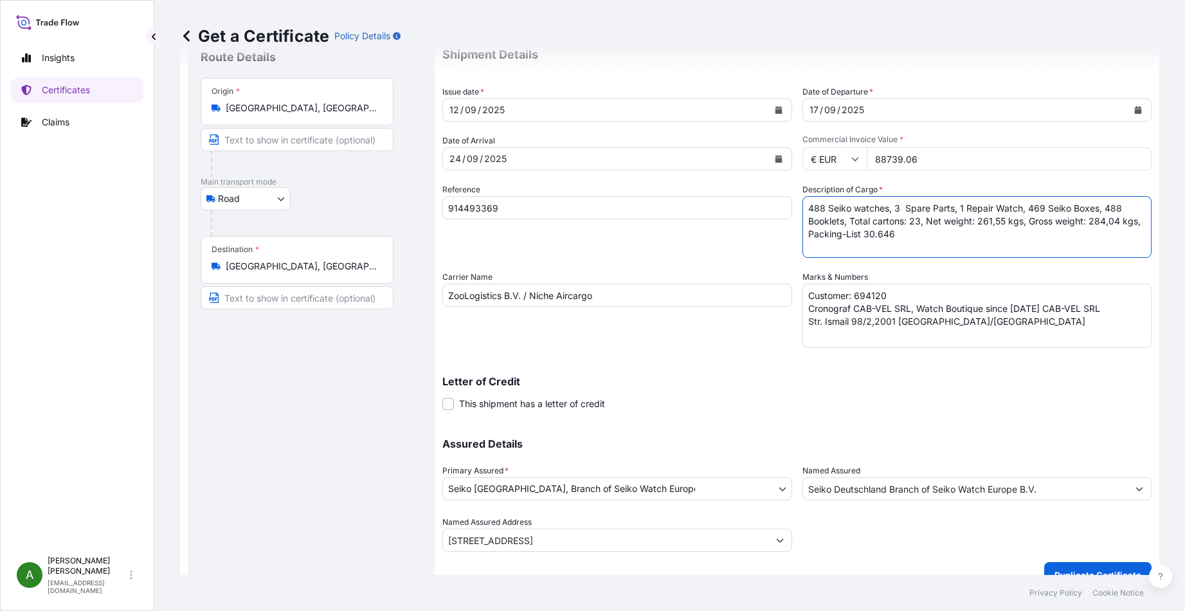
scroll to position [64, 0]
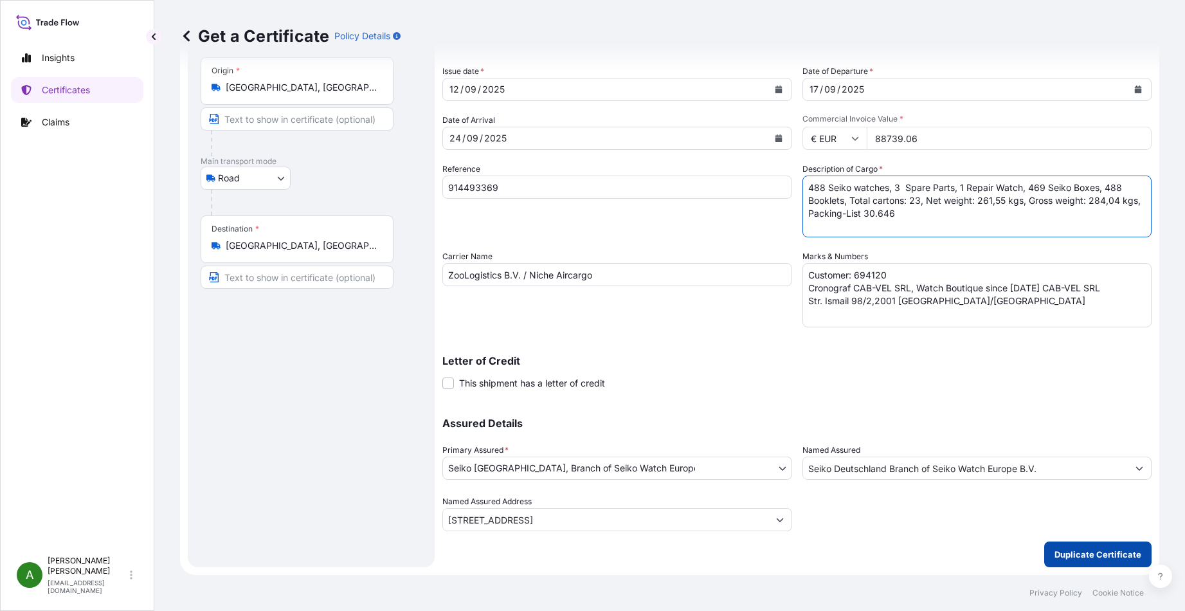
click at [1108, 553] on p "Duplicate Certificate" at bounding box center [1097, 554] width 87 height 13
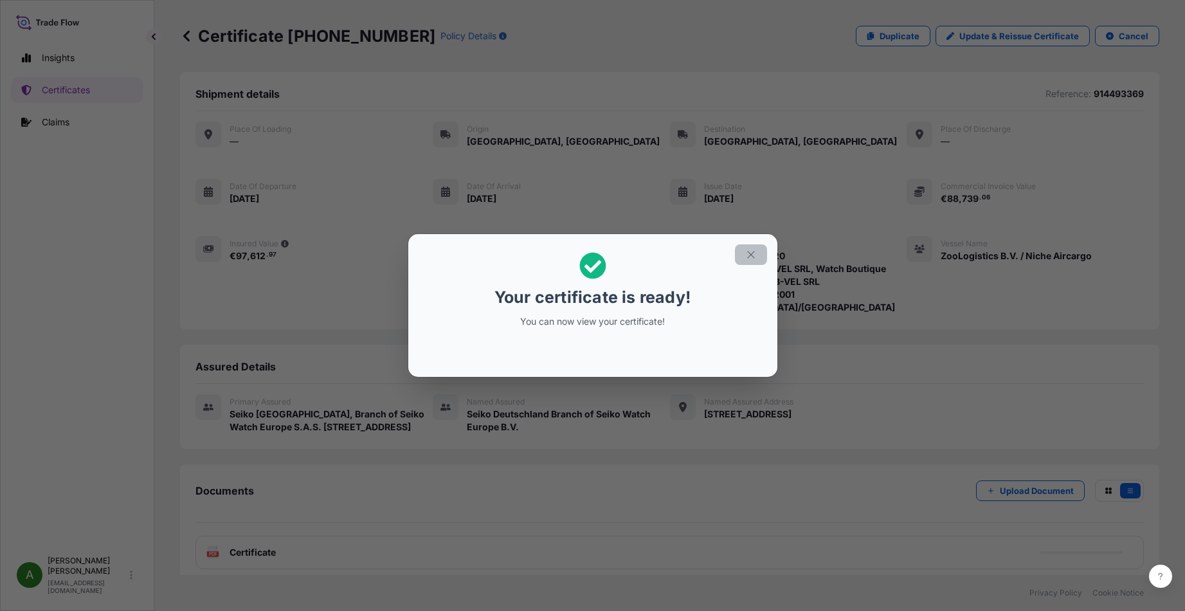
click at [750, 252] on icon "button" at bounding box center [751, 255] width 12 height 12
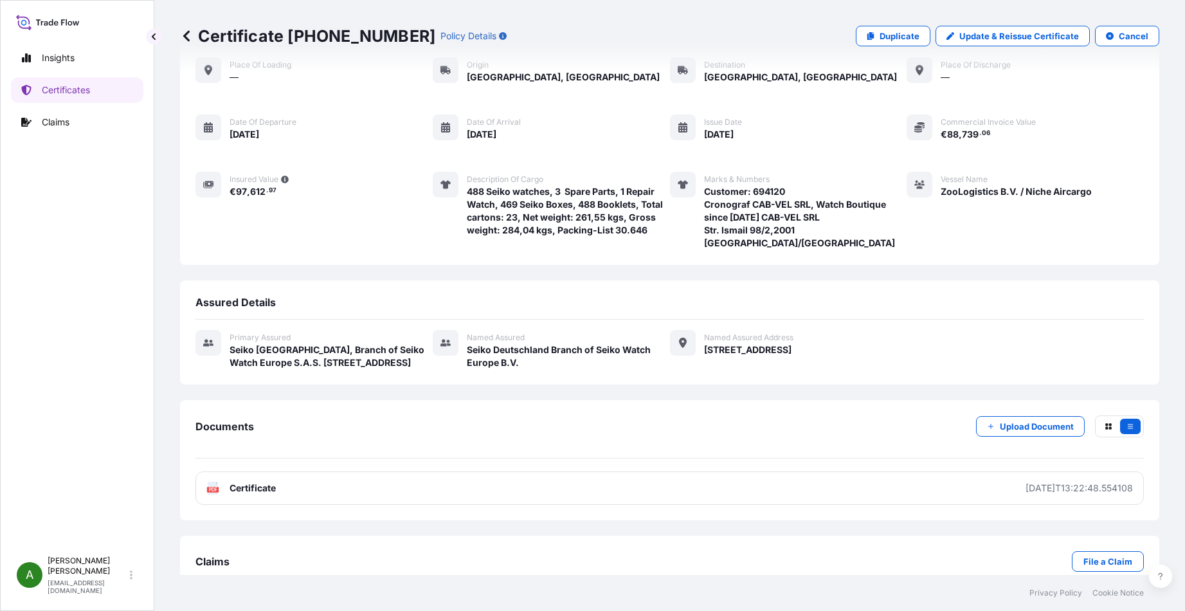
scroll to position [90, 0]
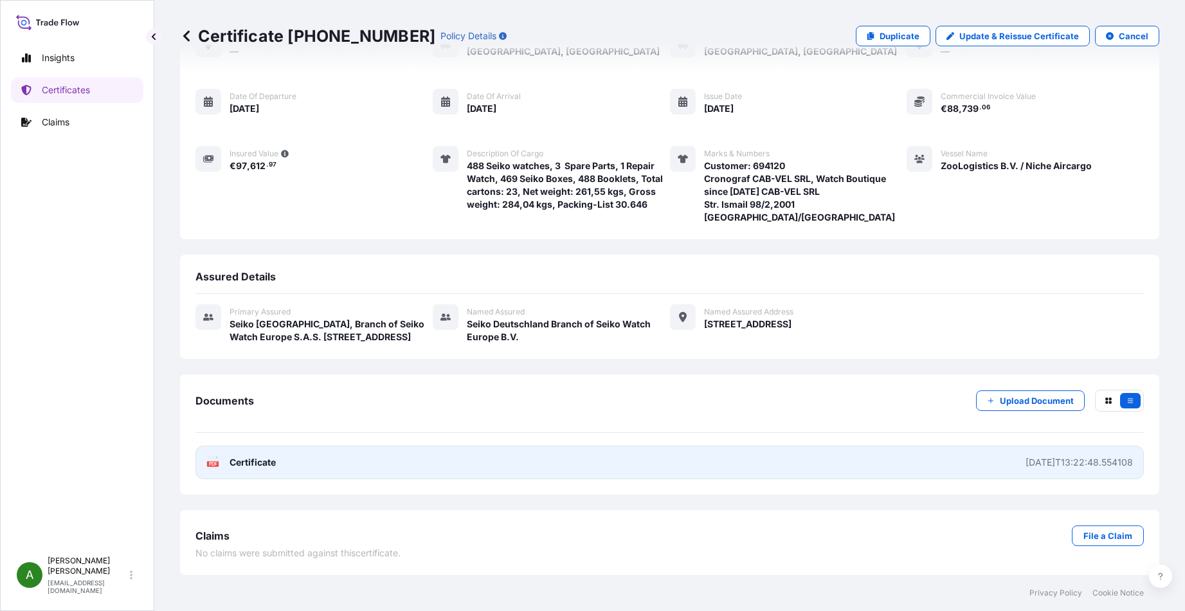
click at [252, 462] on span "Certificate" at bounding box center [252, 462] width 46 height 13
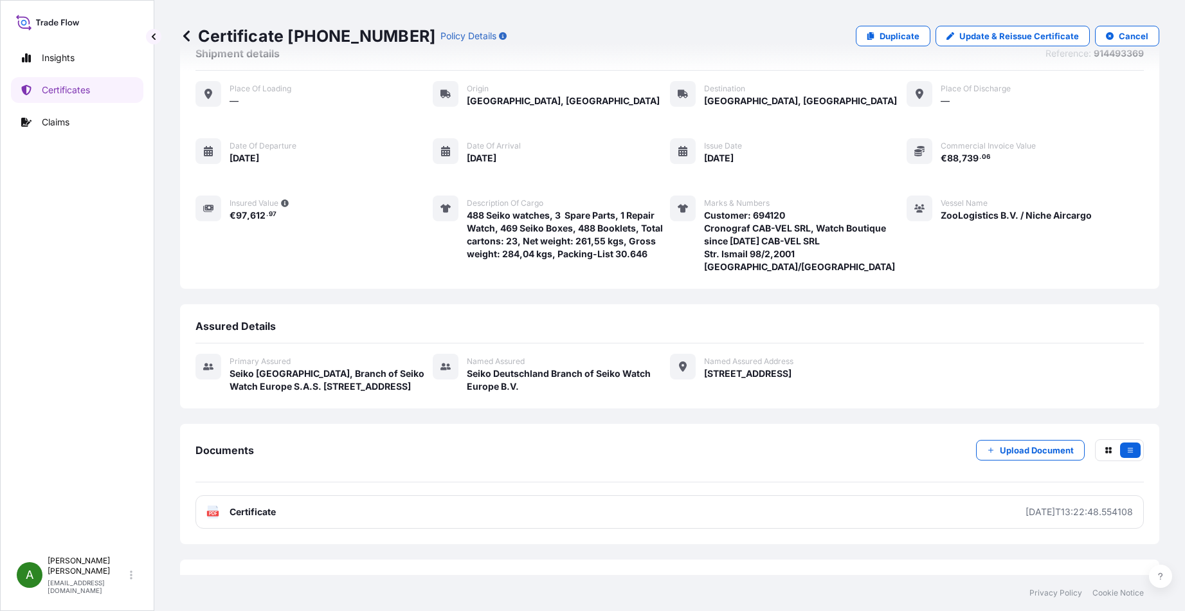
scroll to position [0, 0]
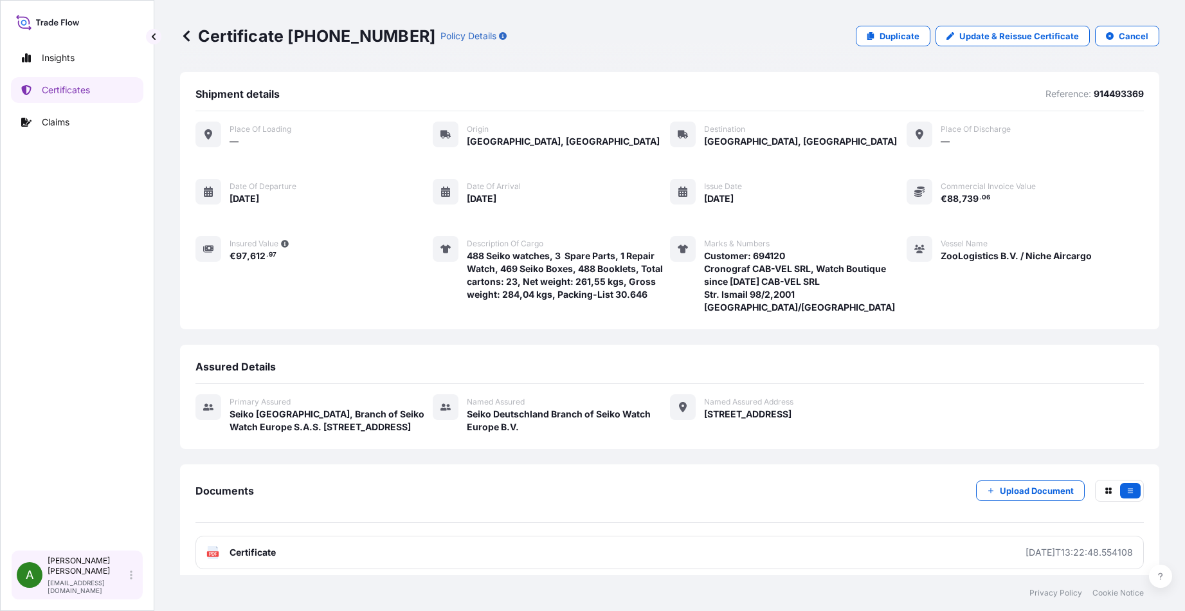
click at [132, 584] on div "A [PERSON_NAME] [EMAIL_ADDRESS][DOMAIN_NAME]" at bounding box center [77, 574] width 121 height 39
